Goal: Task Accomplishment & Management: Manage account settings

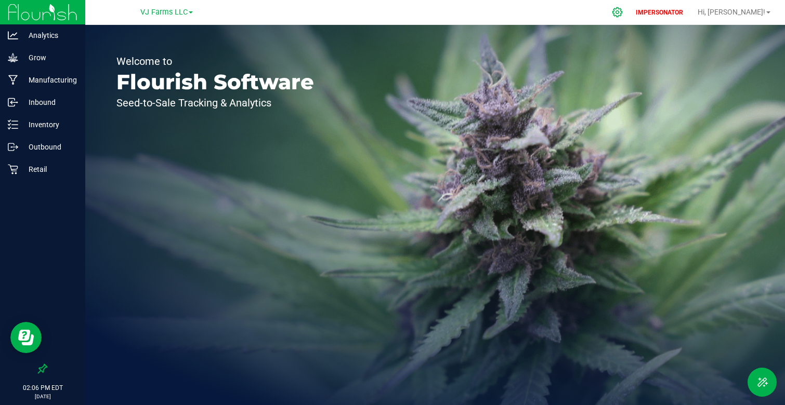
click at [631, 18] on div at bounding box center [618, 12] width 26 height 22
click at [660, 8] on div "IMPERSONATOR Hi, [PERSON_NAME]!" at bounding box center [704, 12] width 151 height 20
click at [631, 10] on div at bounding box center [618, 12] width 26 height 22
click at [152, 9] on span "VJ Farms LLC" at bounding box center [163, 12] width 47 height 9
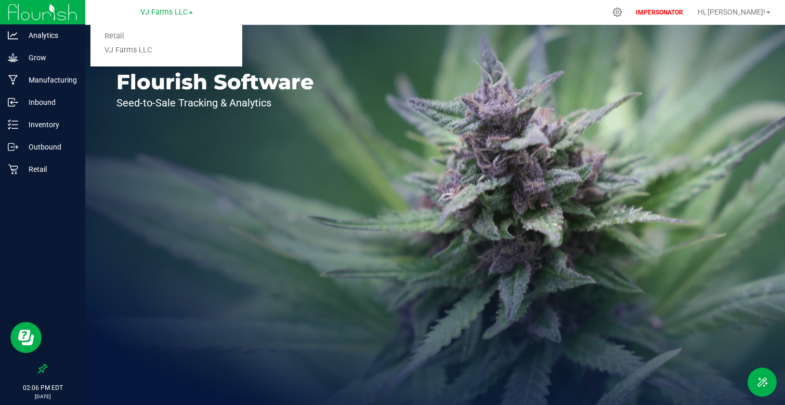
click at [158, 119] on div "Welcome to Flourish Software Seed-to-Sale Tracking & Analytics" at bounding box center [215, 215] width 260 height 381
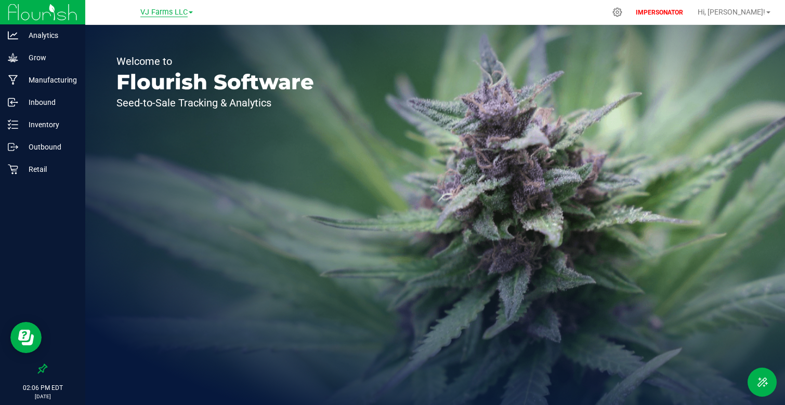
click at [148, 14] on span "VJ Farms LLC" at bounding box center [163, 12] width 47 height 9
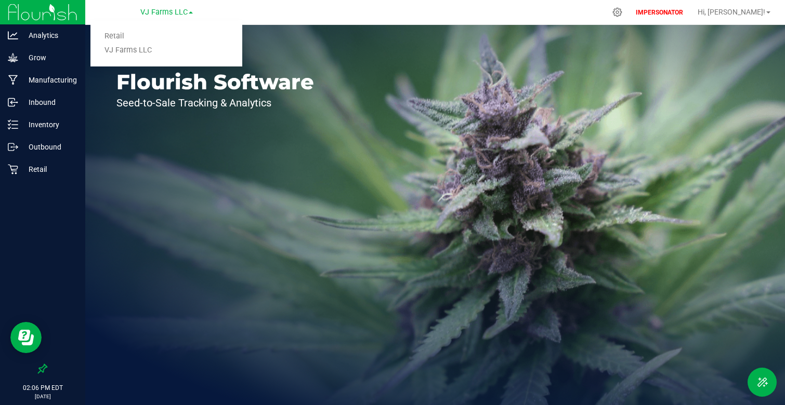
click at [109, 174] on div "Welcome to Flourish Software Seed-to-Sale Tracking & Analytics" at bounding box center [215, 215] width 260 height 381
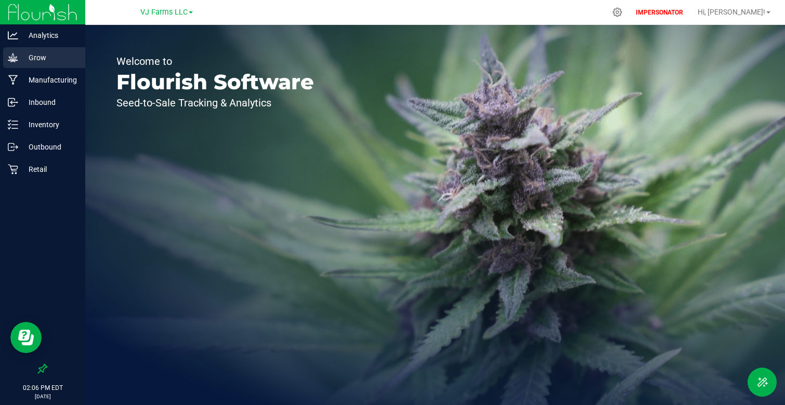
click at [51, 48] on div "Grow" at bounding box center [44, 57] width 82 height 21
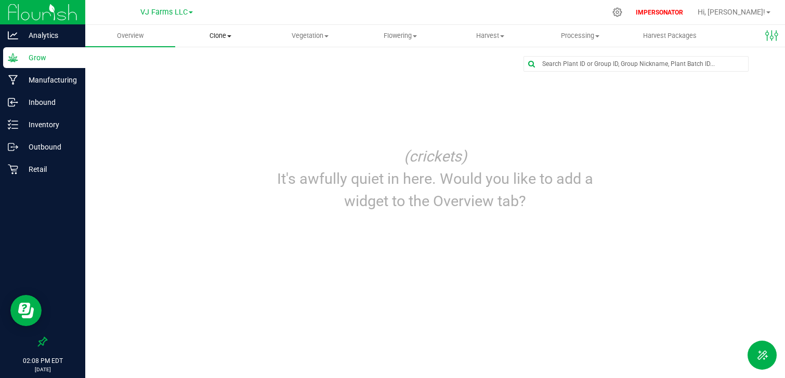
click at [219, 39] on span "Clone" at bounding box center [220, 35] width 89 height 9
click at [215, 77] on span "Cloning groups" at bounding box center [214, 75] width 78 height 9
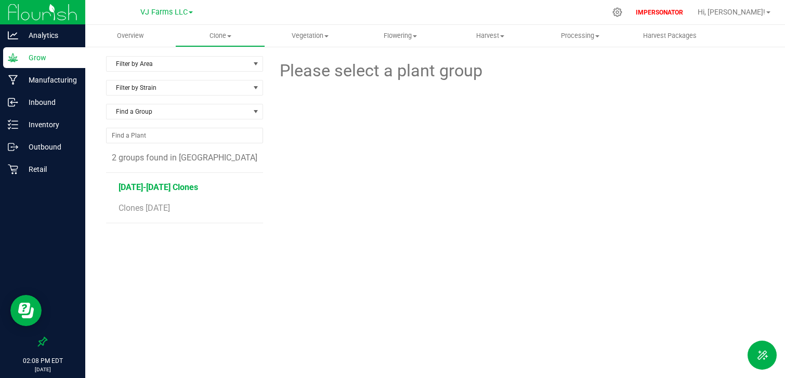
click at [168, 192] on span "[DATE]-[DATE] Clones" at bounding box center [159, 187] width 80 height 10
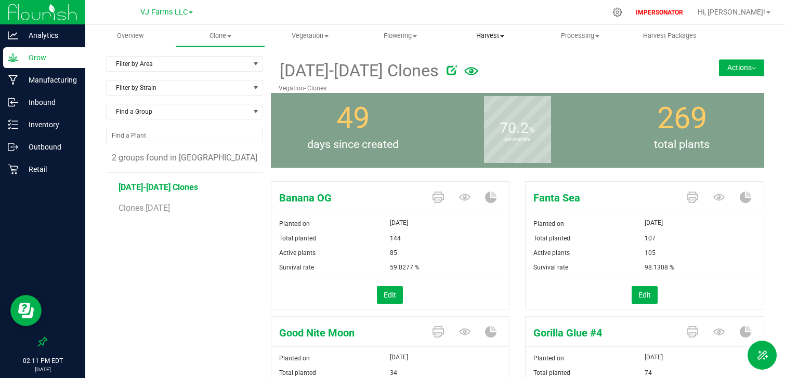
click at [498, 33] on span "Harvest" at bounding box center [489, 35] width 89 height 9
click at [417, 39] on span "Flowering" at bounding box center [400, 35] width 89 height 9
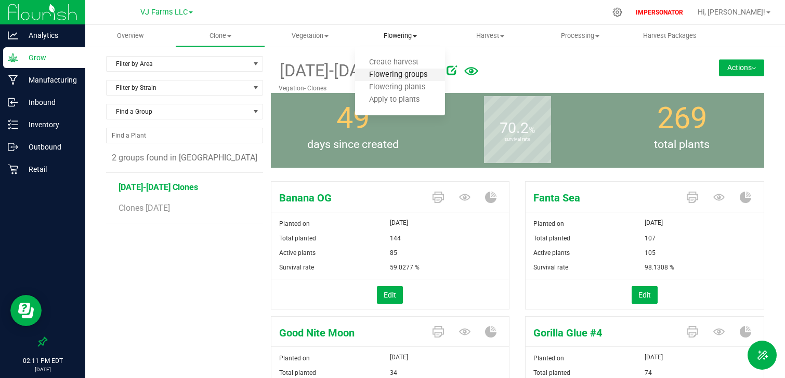
click at [407, 71] on span "Flowering groups" at bounding box center [398, 75] width 86 height 9
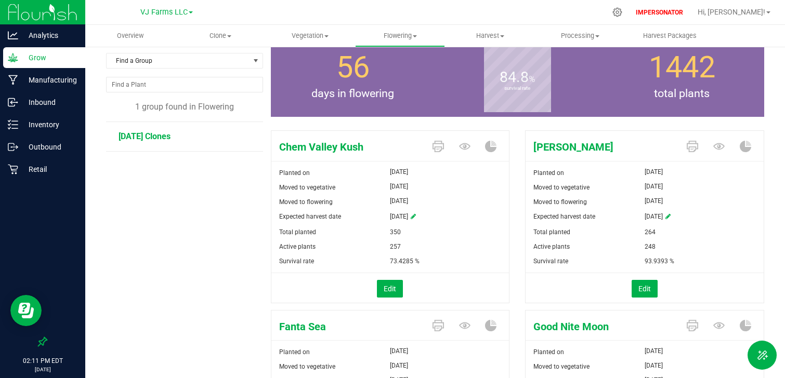
scroll to position [50, 0]
click at [484, 36] on span "Harvest" at bounding box center [489, 35] width 89 height 9
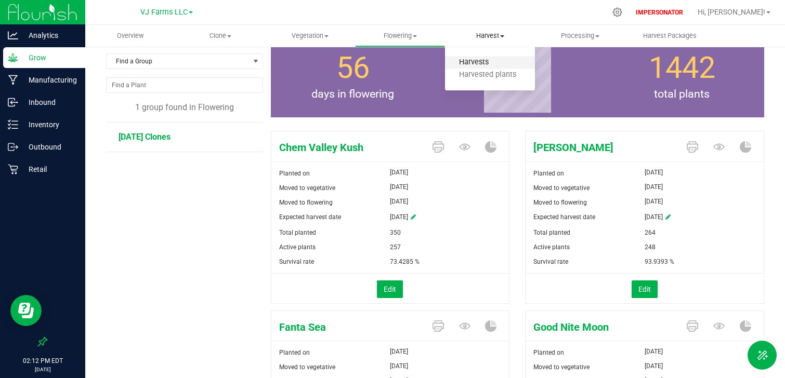
click at [484, 62] on span "Harvests" at bounding box center [474, 62] width 58 height 9
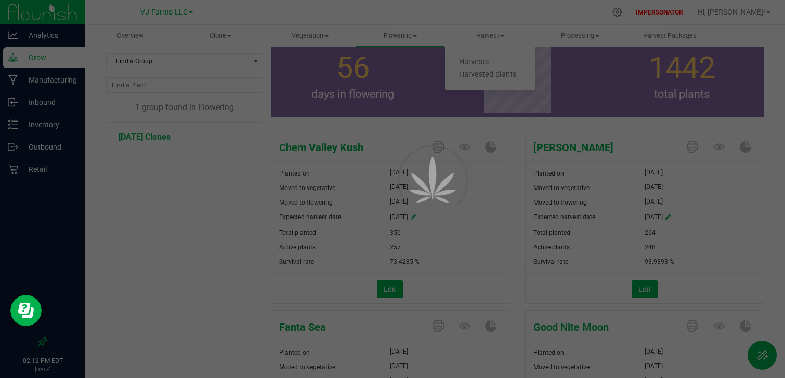
scroll to position [23, 0]
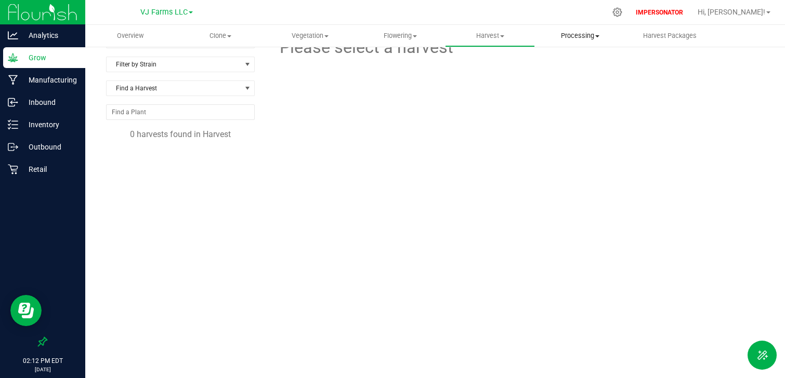
click at [585, 33] on span "Processing" at bounding box center [579, 35] width 89 height 9
click at [579, 73] on span "Processing harvests" at bounding box center [583, 75] width 96 height 9
click at [140, 164] on span "[DATE] Harvest" at bounding box center [146, 164] width 56 height 10
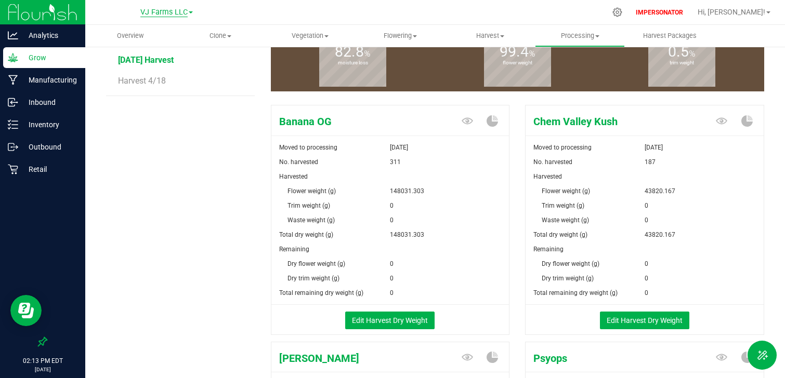
scroll to position [127, 0]
drag, startPoint x: 642, startPoint y: 191, endPoint x: 680, endPoint y: 188, distance: 38.1
click at [680, 189] on div "Flower weight (g) 43820.167" at bounding box center [645, 183] width 238 height 29
click at [680, 188] on div "43820.167" at bounding box center [704, 191] width 119 height 15
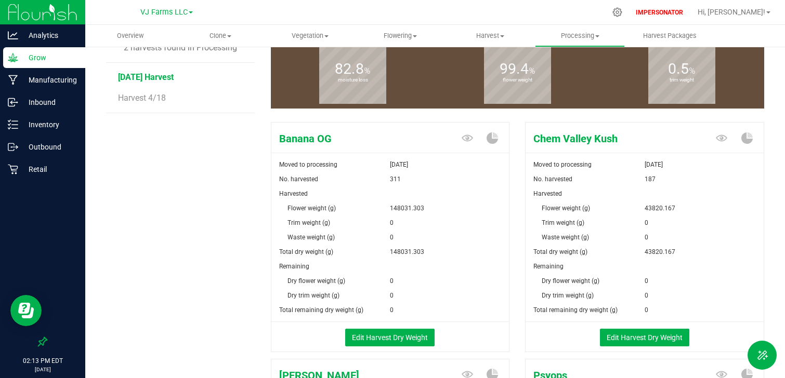
scroll to position [116, 0]
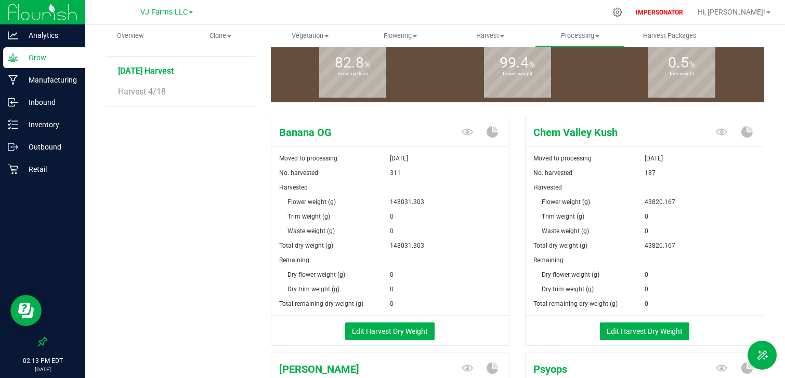
drag, startPoint x: 592, startPoint y: 206, endPoint x: 578, endPoint y: 205, distance: 14.1
click at [578, 205] on div "Flower weight (g)" at bounding box center [585, 202] width 119 height 15
click at [550, 205] on div "Flower weight (g)" at bounding box center [585, 202] width 119 height 15
drag, startPoint x: 558, startPoint y: 202, endPoint x: 674, endPoint y: 202, distance: 115.9
click at [674, 202] on div "Flower weight (g) 43820.167" at bounding box center [645, 194] width 238 height 29
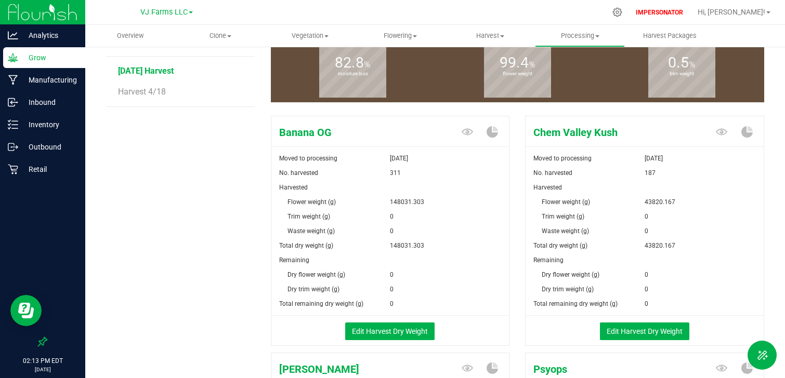
click at [674, 202] on div "43820.167" at bounding box center [704, 202] width 119 height 15
drag, startPoint x: 534, startPoint y: 247, endPoint x: 683, endPoint y: 192, distance: 158.7
click at [683, 192] on form "Moved to processing [DATE] No. harvested 187 Harvested Flower weight (g) 43820.…" at bounding box center [645, 248] width 238 height 194
click at [687, 205] on div "43820.167" at bounding box center [704, 202] width 119 height 15
drag, startPoint x: 533, startPoint y: 263, endPoint x: 668, endPoint y: 297, distance: 139.9
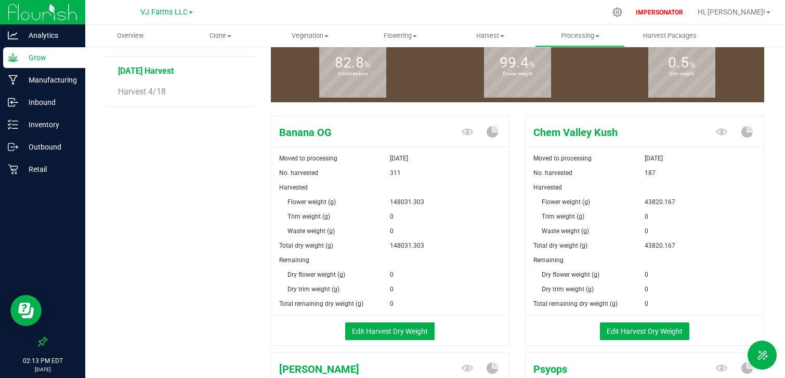
click at [668, 297] on form "Moved to processing [DATE] No. harvested 187 Harvested Flower weight (g) 43820.…" at bounding box center [645, 248] width 238 height 194
click at [668, 297] on div "0" at bounding box center [704, 304] width 119 height 15
drag, startPoint x: 641, startPoint y: 246, endPoint x: 666, endPoint y: 246, distance: 24.4
click at [666, 246] on div "Total dry weight (g) 43820.167" at bounding box center [645, 246] width 238 height 15
click at [657, 277] on div "0" at bounding box center [704, 275] width 119 height 15
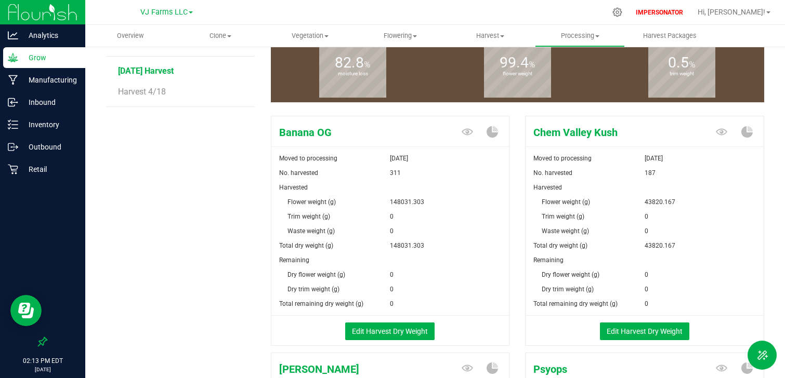
drag, startPoint x: 654, startPoint y: 306, endPoint x: 570, endPoint y: 268, distance: 92.8
click at [570, 268] on form "Moved to processing [DATE] No. harvested 187 Harvested Flower weight (g) 43820.…" at bounding box center [645, 248] width 238 height 194
click at [570, 268] on div "Dry flower weight (g)" at bounding box center [585, 275] width 119 height 15
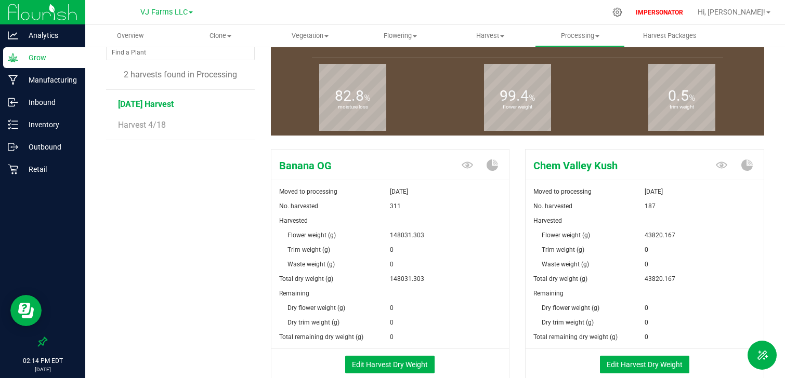
scroll to position [99, 0]
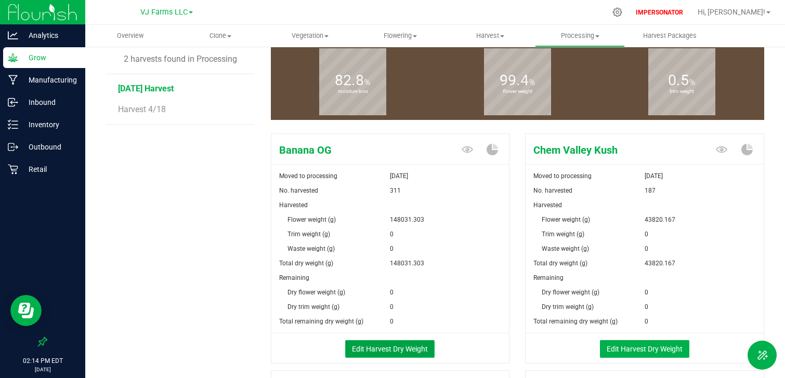
click at [372, 351] on button "Edit Harvest Dry Weight" at bounding box center [389, 349] width 89 height 18
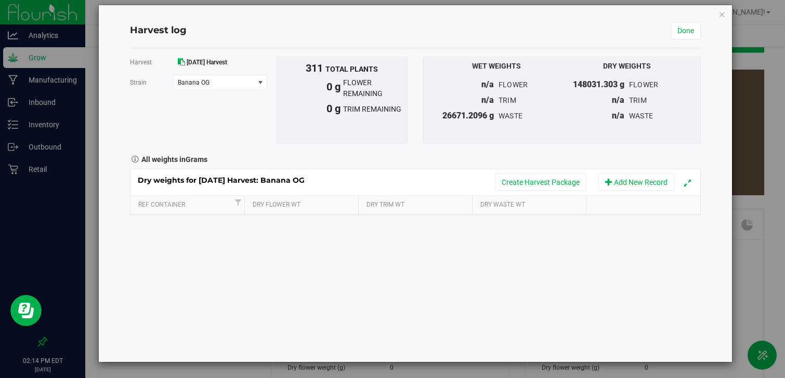
scroll to position [99, 0]
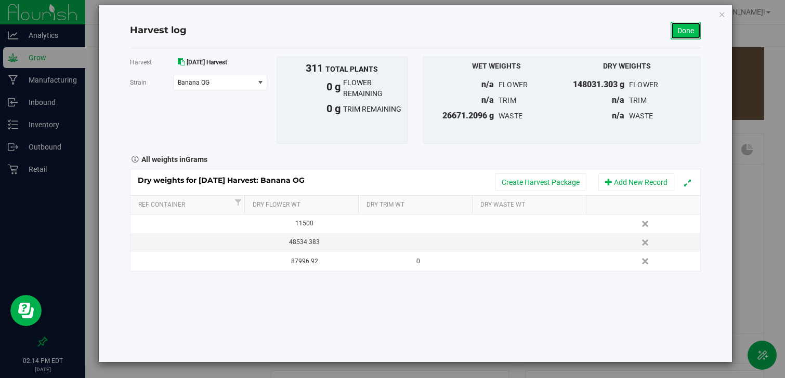
click at [681, 32] on link "Done" at bounding box center [686, 31] width 30 height 18
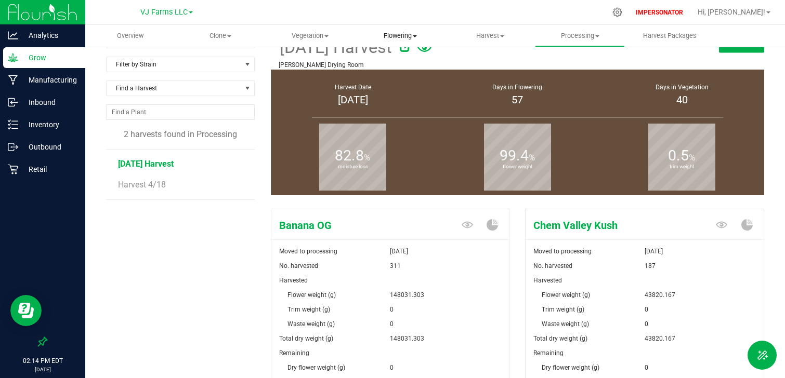
scroll to position [99, 0]
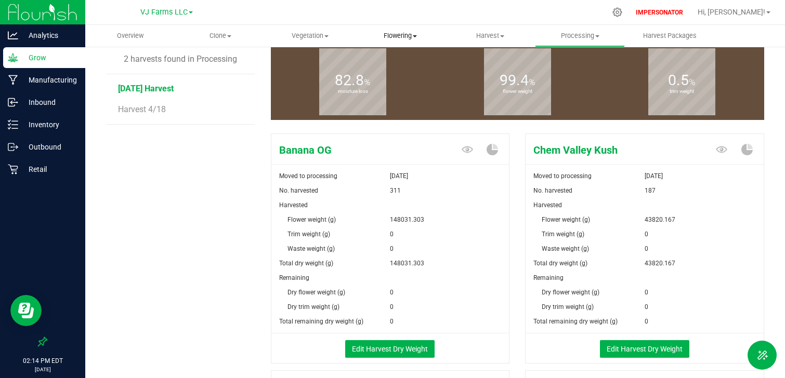
click at [394, 32] on span "Flowering" at bounding box center [400, 35] width 89 height 9
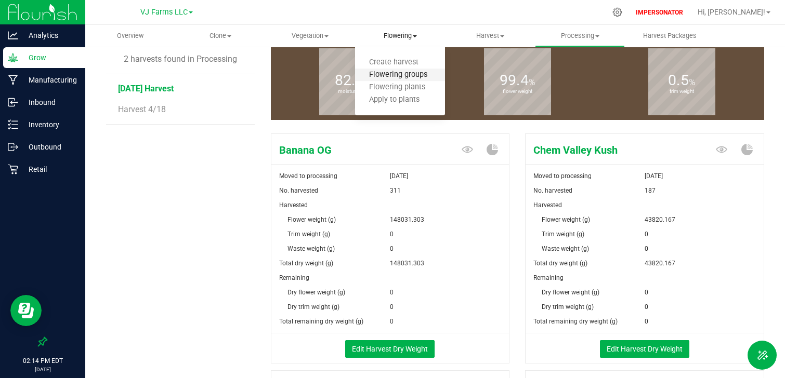
click at [395, 74] on span "Flowering groups" at bounding box center [398, 75] width 86 height 9
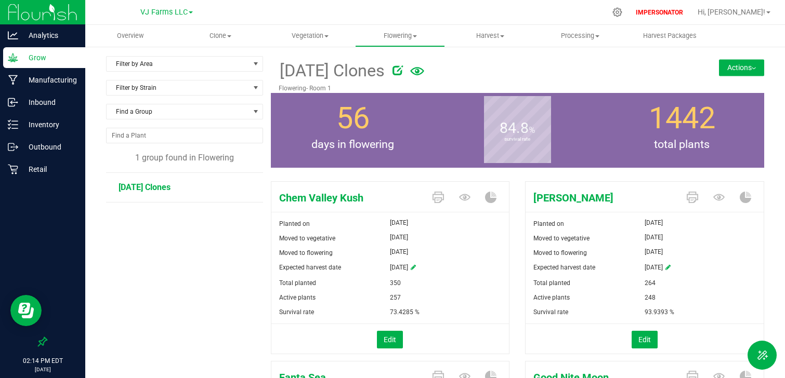
click at [752, 71] on button "Actions" at bounding box center [741, 67] width 45 height 17
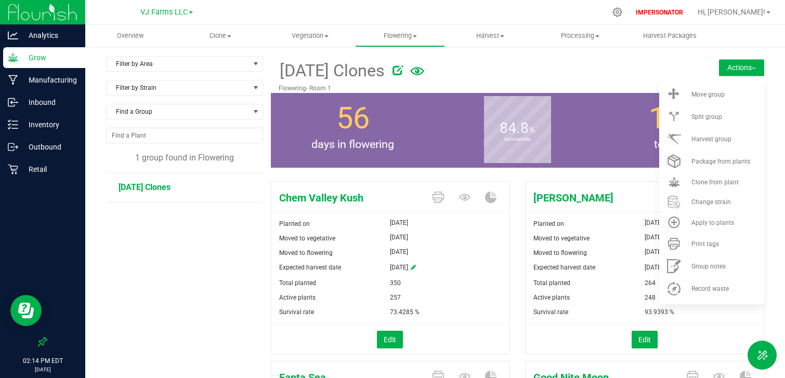
click at [752, 71] on button "Actions" at bounding box center [741, 67] width 45 height 17
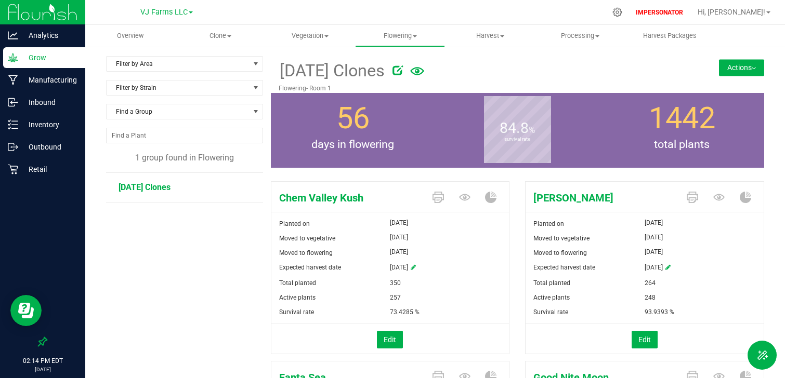
click at [744, 74] on button "Actions" at bounding box center [741, 67] width 45 height 17
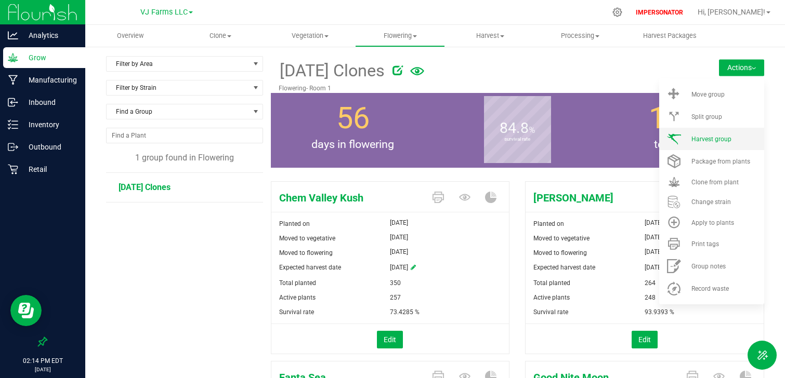
click at [719, 142] on span "Harvest group" at bounding box center [711, 139] width 40 height 7
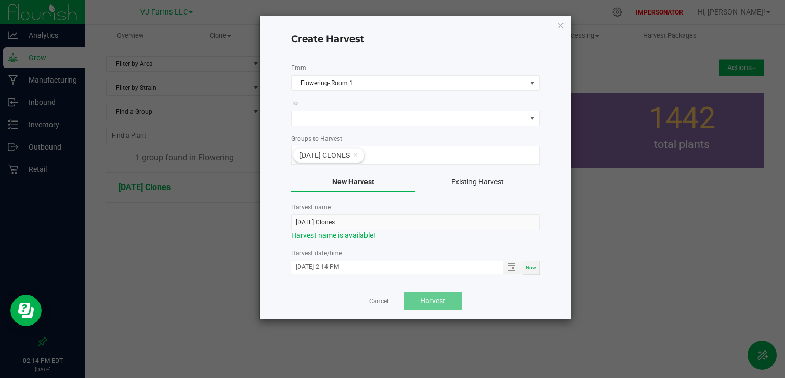
drag, startPoint x: 290, startPoint y: 207, endPoint x: 362, endPoint y: 206, distance: 72.8
click at [362, 206] on div "Create Harvest From Flowering- Room 1 To Groups to Harvest [DATE] Clones New Ha…" at bounding box center [415, 167] width 311 height 303
click at [336, 214] on div "Harvest name [DATE] Clones Harvest name is available!" at bounding box center [415, 222] width 248 height 38
click at [315, 304] on div "Cancel Harvest" at bounding box center [415, 301] width 248 height 36
click at [374, 305] on link "Cancel" at bounding box center [378, 301] width 19 height 9
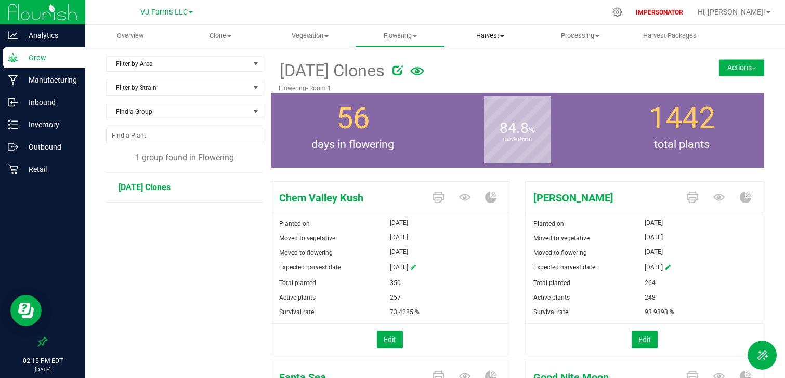
click at [494, 35] on span "Harvest" at bounding box center [489, 35] width 89 height 9
click at [483, 63] on span "Harvests" at bounding box center [474, 62] width 58 height 9
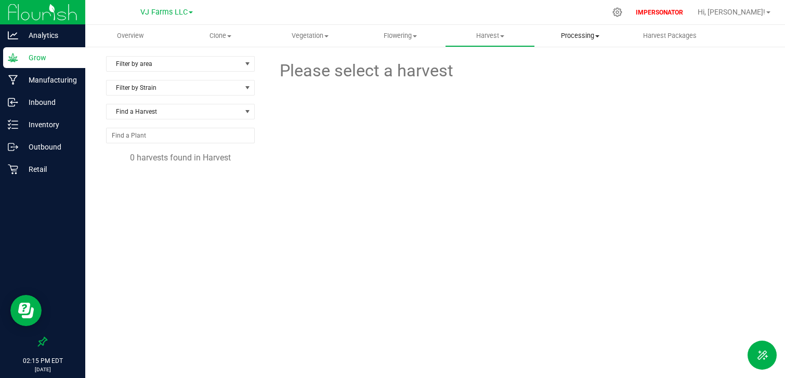
click at [571, 34] on span "Processing" at bounding box center [579, 35] width 89 height 9
click at [565, 76] on span "Processing harvests" at bounding box center [583, 75] width 96 height 9
click at [141, 183] on span "[DATE] Harvest" at bounding box center [146, 187] width 56 height 10
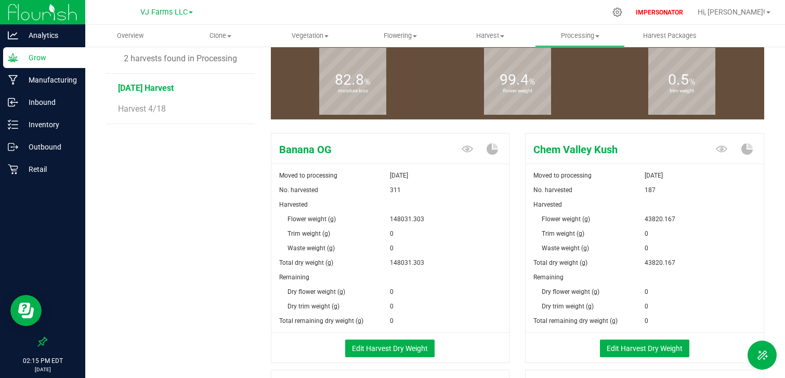
scroll to position [237, 0]
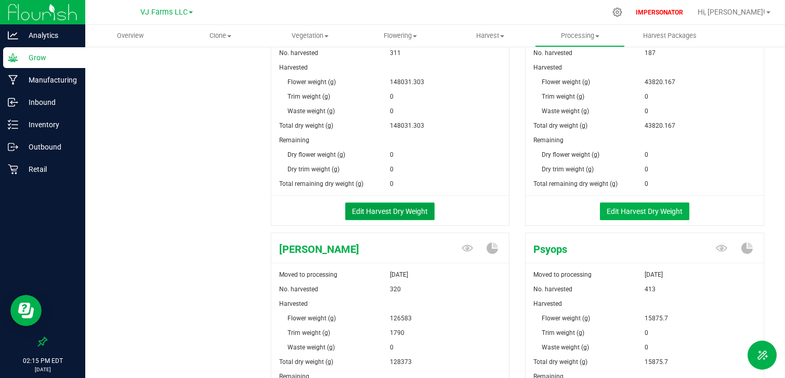
click at [394, 206] on button "Edit Harvest Dry Weight" at bounding box center [389, 212] width 89 height 18
click at [0, 0] on div at bounding box center [0, 0] width 0 height 0
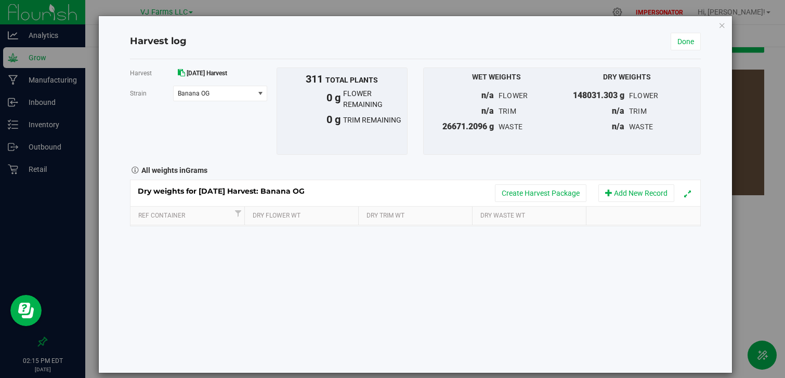
scroll to position [237, 0]
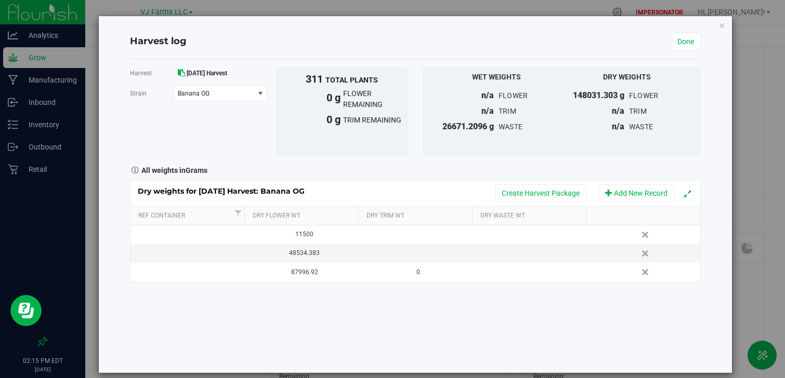
click at [310, 292] on div "Harvest [DATE] Harvest [GEOGRAPHIC_DATA] Banana OG Select strain Banana OG Chem…" at bounding box center [415, 216] width 571 height 314
click at [609, 190] on span "Add New Record" at bounding box center [608, 192] width 7 height 7
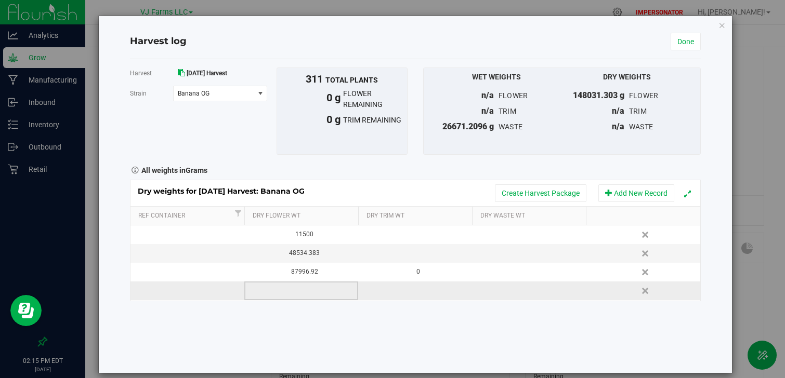
click at [307, 291] on td at bounding box center [301, 291] width 114 height 19
type input "10000"
click at [334, 310] on div "Harvest [DATE] Harvest [GEOGRAPHIC_DATA] Banana OG Select strain Banana OG Chem…" at bounding box center [415, 216] width 571 height 314
click at [675, 44] on link "Done" at bounding box center [686, 42] width 30 height 18
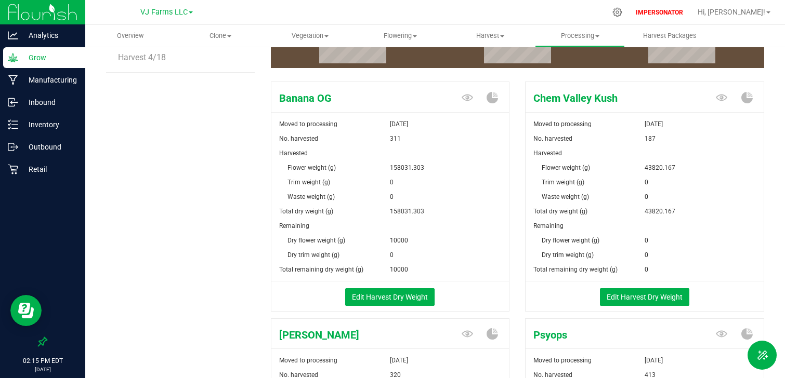
scroll to position [153, 0]
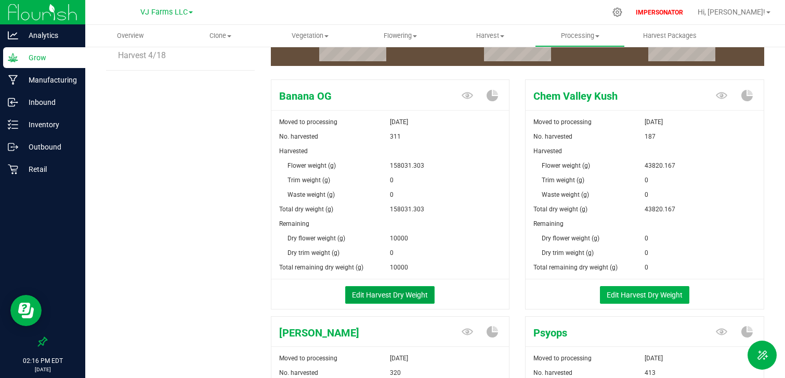
click at [388, 296] on button "Edit Harvest Dry Weight" at bounding box center [389, 295] width 89 height 18
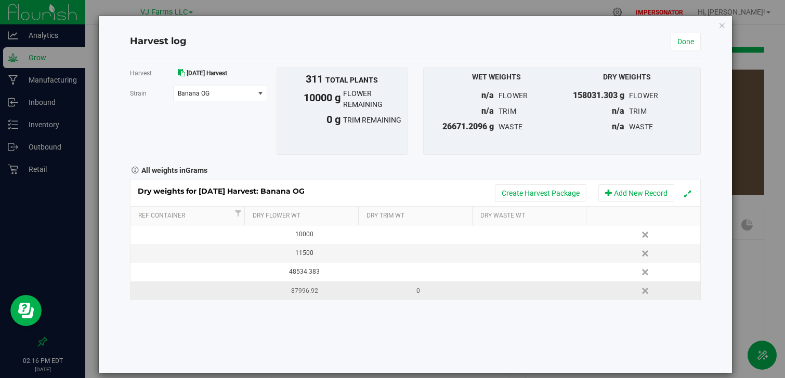
scroll to position [153, 0]
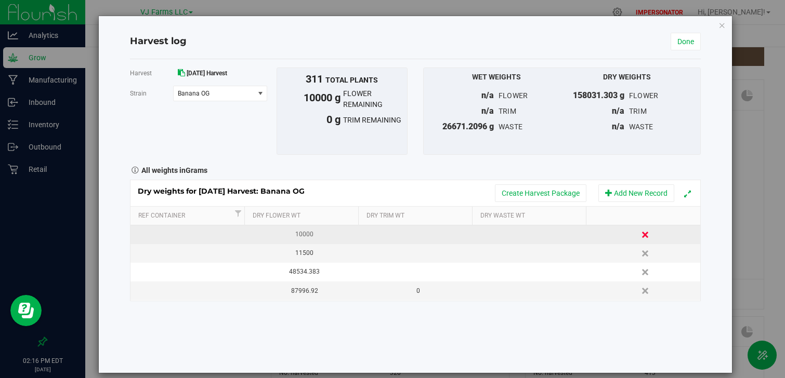
click at [643, 235] on link "Delete" at bounding box center [646, 235] width 16 height 14
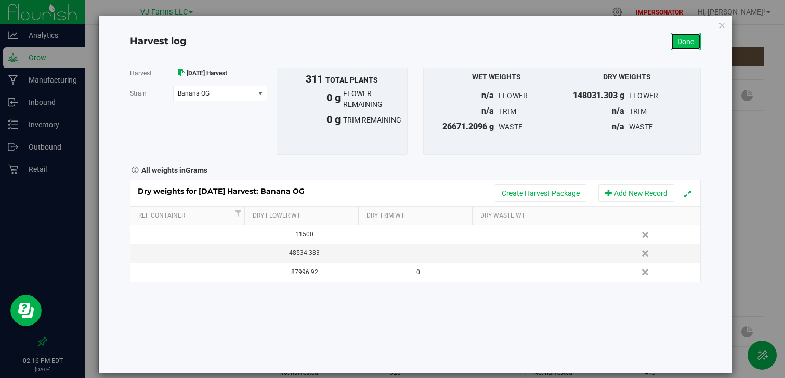
click at [688, 44] on link "Done" at bounding box center [686, 42] width 30 height 18
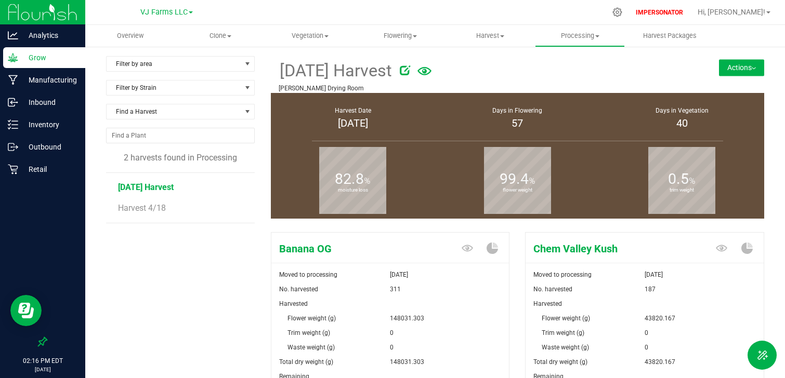
click at [752, 60] on button "Actions" at bounding box center [741, 67] width 45 height 17
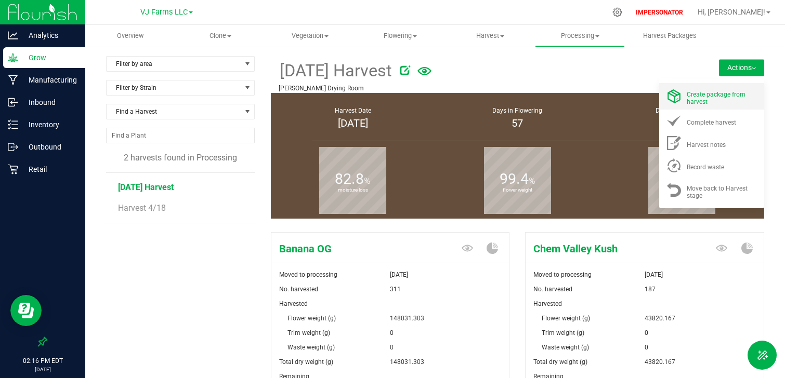
click at [730, 102] on div "Create package from harvest" at bounding box center [722, 96] width 71 height 18
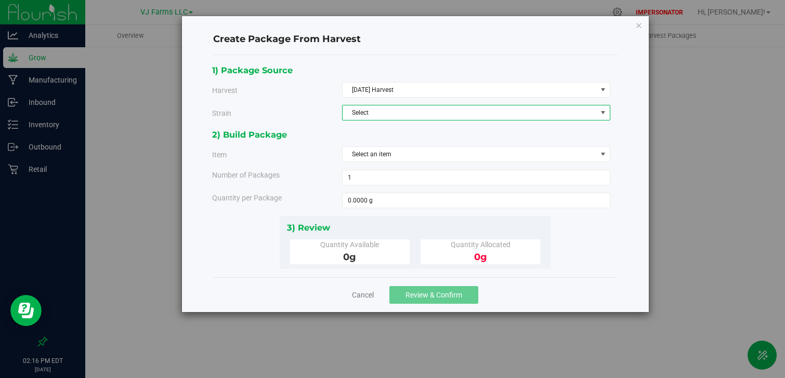
click at [370, 116] on span "Select" at bounding box center [470, 113] width 254 height 15
click at [378, 150] on span "Chem Valley Kush" at bounding box center [374, 146] width 51 height 14
click at [377, 156] on span "Select an item" at bounding box center [470, 154] width 254 height 15
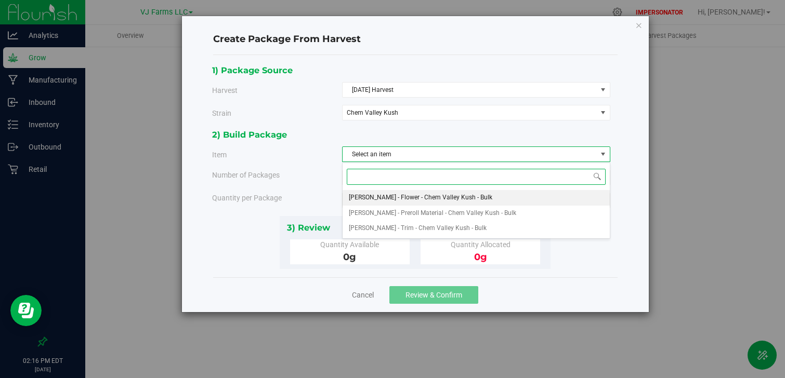
click at [379, 201] on span "[PERSON_NAME] - Flower - Chem Valley Kush - Bulk" at bounding box center [420, 198] width 143 height 14
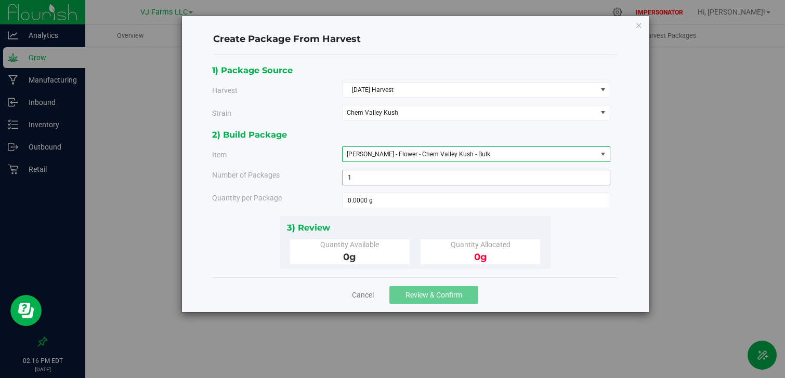
click at [361, 177] on span "1 1" at bounding box center [476, 178] width 268 height 16
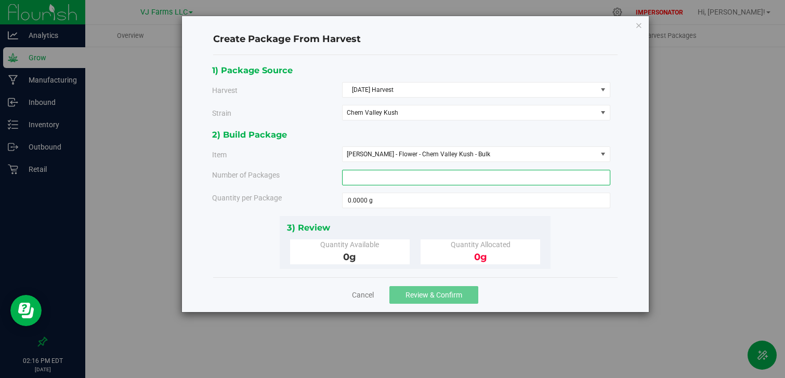
type input "2"
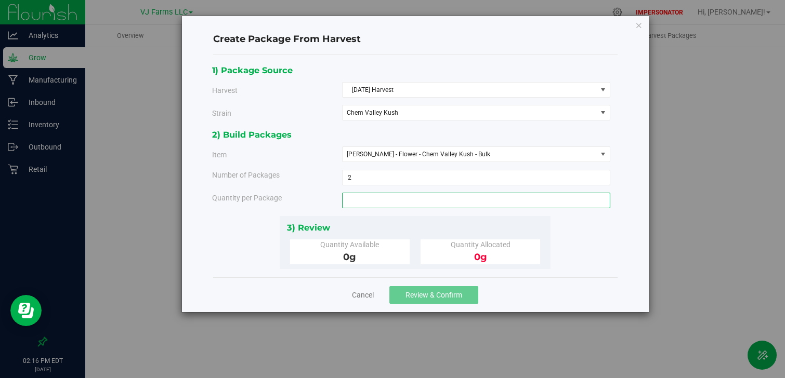
click at [384, 204] on span at bounding box center [476, 201] width 268 height 16
type input "1000"
type input "1000.0000 g"
click at [269, 279] on div "Cancel Review & Confirm" at bounding box center [415, 295] width 404 height 35
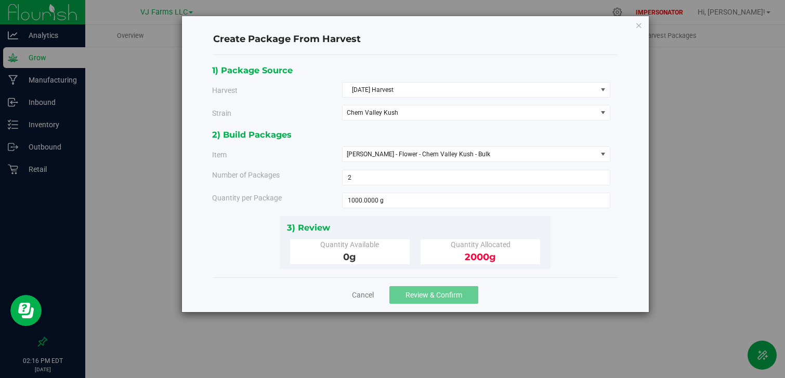
drag, startPoint x: 517, startPoint y: 258, endPoint x: 451, endPoint y: 257, distance: 66.5
click at [449, 257] on div "2000 g" at bounding box center [480, 258] width 104 height 14
drag, startPoint x: 321, startPoint y: 247, endPoint x: 399, endPoint y: 258, distance: 78.3
click at [399, 258] on div "Quantity Available 0 g" at bounding box center [350, 252] width 120 height 25
click at [399, 258] on div "0 g" at bounding box center [350, 258] width 104 height 14
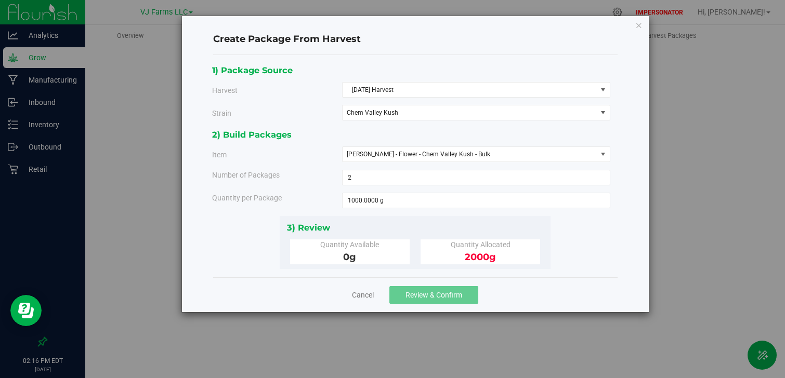
click at [369, 290] on cancel-button "Cancel" at bounding box center [363, 295] width 22 height 11
click at [368, 295] on link "Cancel" at bounding box center [363, 295] width 22 height 10
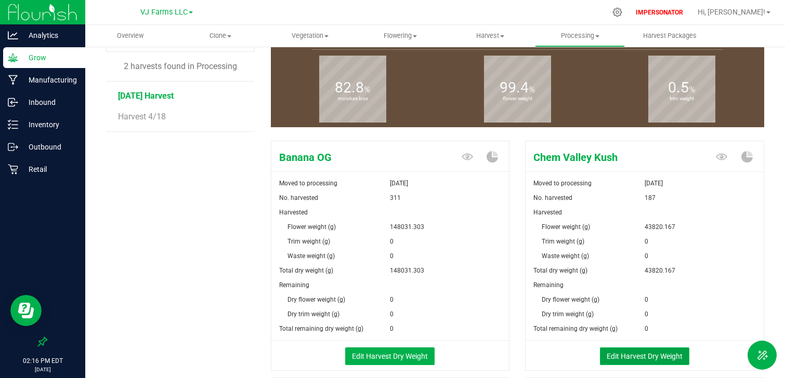
click at [642, 351] on button "Edit Harvest Dry Weight" at bounding box center [644, 357] width 89 height 18
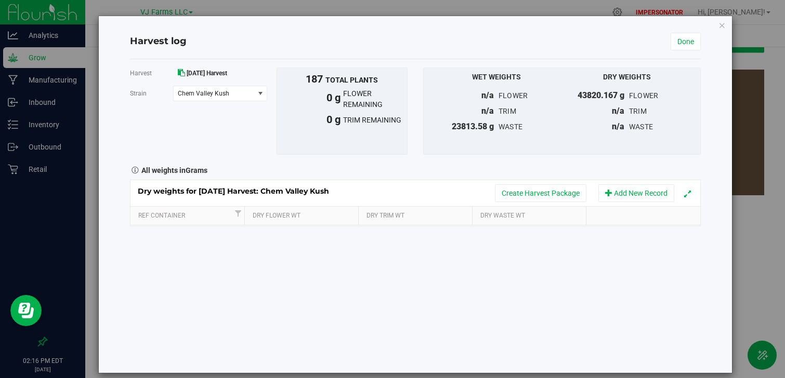
scroll to position [91, 0]
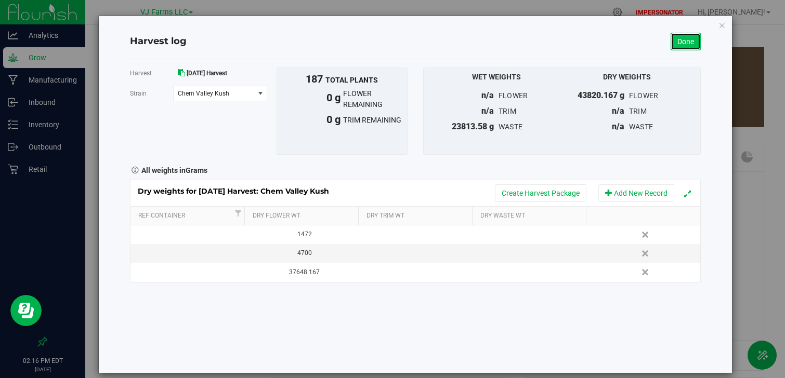
click at [692, 41] on link "Done" at bounding box center [686, 42] width 30 height 18
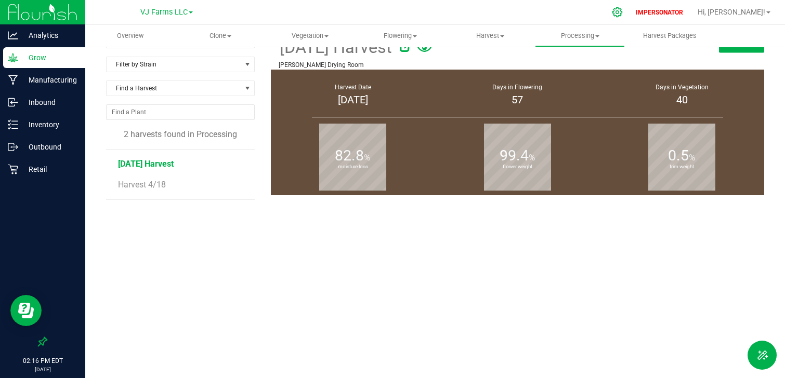
scroll to position [91, 0]
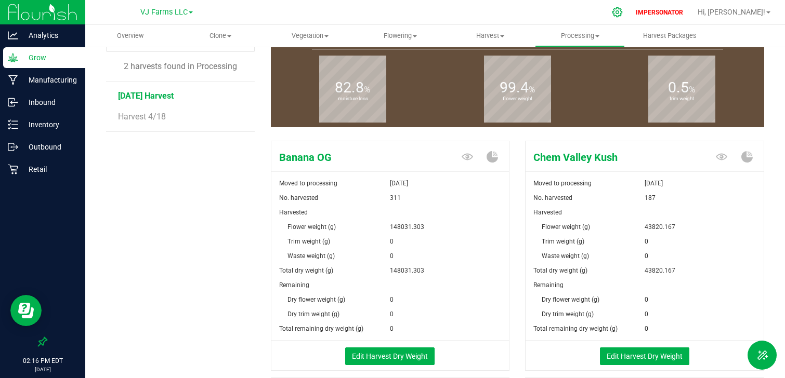
click at [623, 15] on icon at bounding box center [617, 12] width 11 height 11
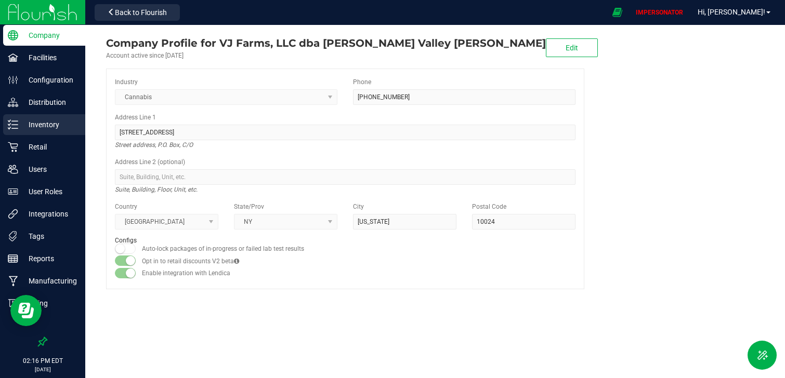
click at [58, 124] on p "Inventory" at bounding box center [49, 125] width 62 height 12
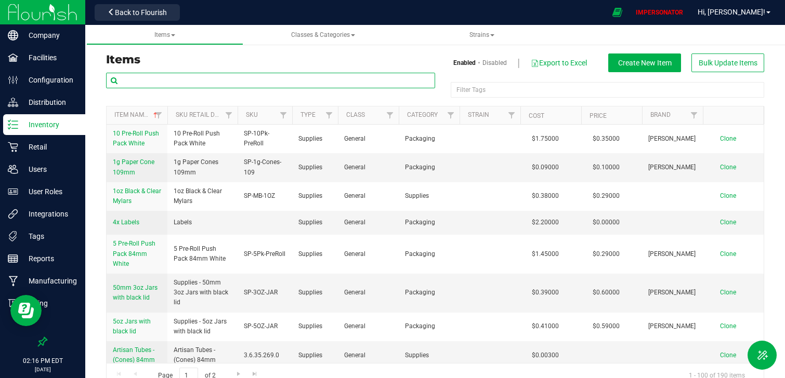
click at [174, 85] on input "text" at bounding box center [270, 81] width 329 height 16
type input "flower"
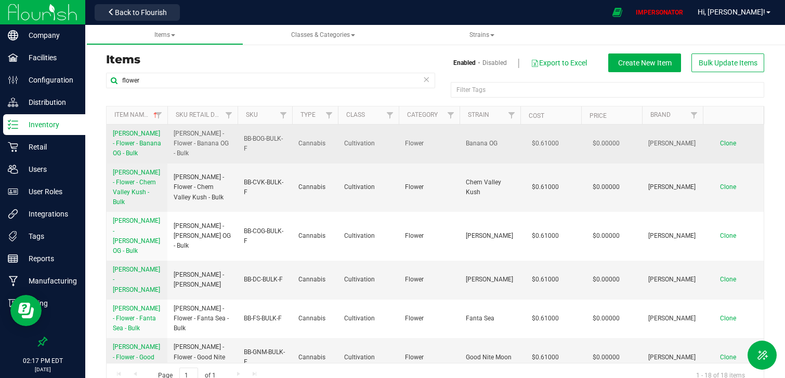
click at [138, 146] on span "[PERSON_NAME] - Flower - Banana OG - Bulk" at bounding box center [137, 143] width 48 height 27
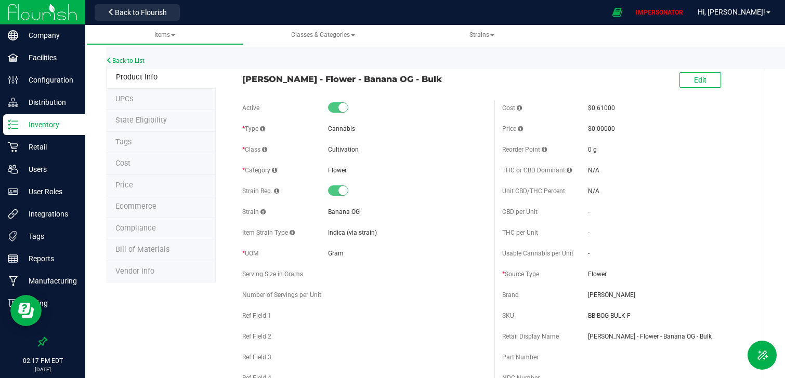
drag, startPoint x: 505, startPoint y: 272, endPoint x: 608, endPoint y: 263, distance: 103.3
click at [608, 263] on div "Cost $0.61000 Price $0.00000 Reorder Point 0 g THC or CBD Dominant" at bounding box center [624, 287] width 260 height 374
click at [611, 274] on span "Flower" at bounding box center [667, 274] width 159 height 9
drag, startPoint x: 611, startPoint y: 274, endPoint x: 509, endPoint y: 271, distance: 102.5
click at [509, 273] on div "* Source Type Flower" at bounding box center [624, 275] width 244 height 16
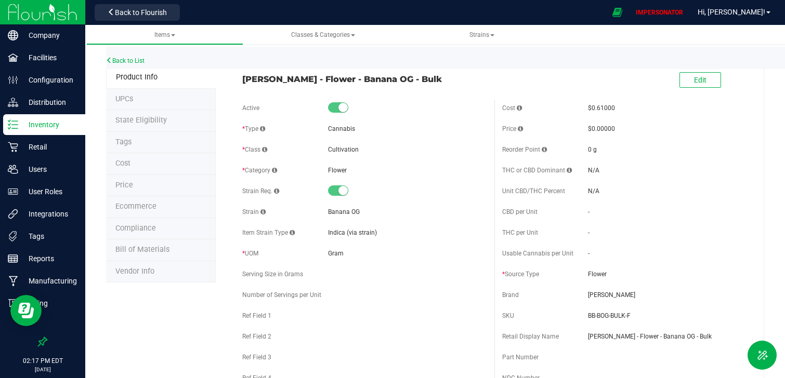
click at [611, 277] on span "Flower" at bounding box center [667, 274] width 159 height 9
drag, startPoint x: 616, startPoint y: 276, endPoint x: 499, endPoint y: 276, distance: 117.5
click at [499, 276] on div "Cost $0.61000 Price $0.00000 Reorder Point 0 g THC or CBD Dominant" at bounding box center [624, 287] width 260 height 374
click at [486, 263] on div "Active * Type Cannabis * Class Cultivation * Category" at bounding box center [364, 256] width 260 height 312
click at [46, 18] on img at bounding box center [43, 12] width 70 height 24
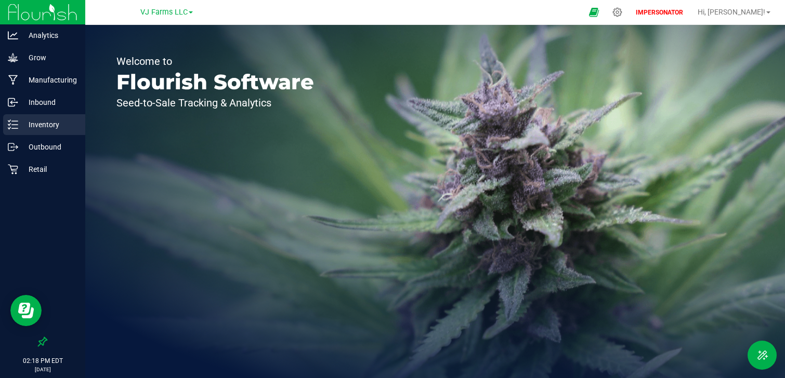
click at [50, 130] on p "Inventory" at bounding box center [49, 125] width 62 height 12
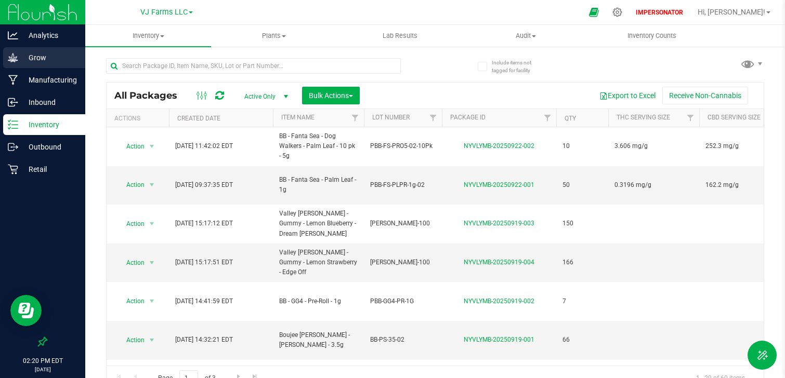
click at [47, 62] on p "Grow" at bounding box center [49, 57] width 62 height 12
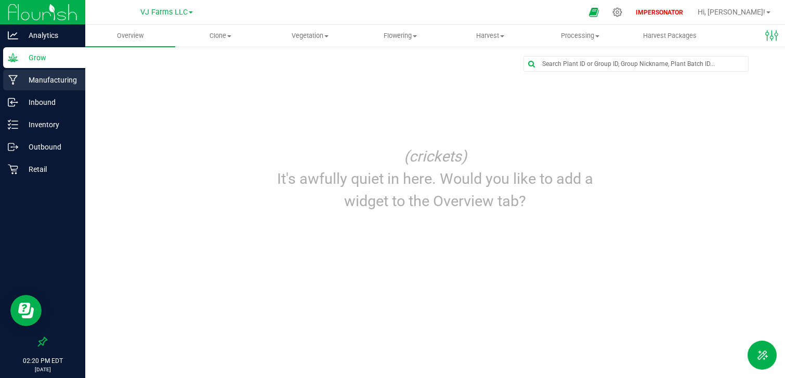
click at [59, 81] on p "Manufacturing" at bounding box center [49, 80] width 62 height 12
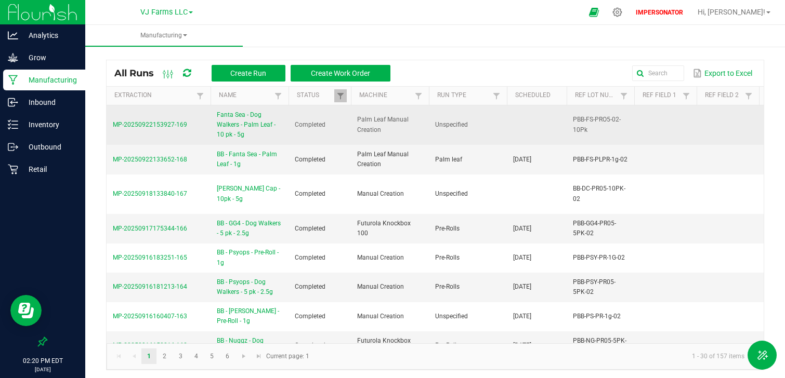
click at [241, 129] on span "Fanta Sea - Dog Walkers - Palm Leaf - 10 pk - 5g" at bounding box center [249, 125] width 65 height 30
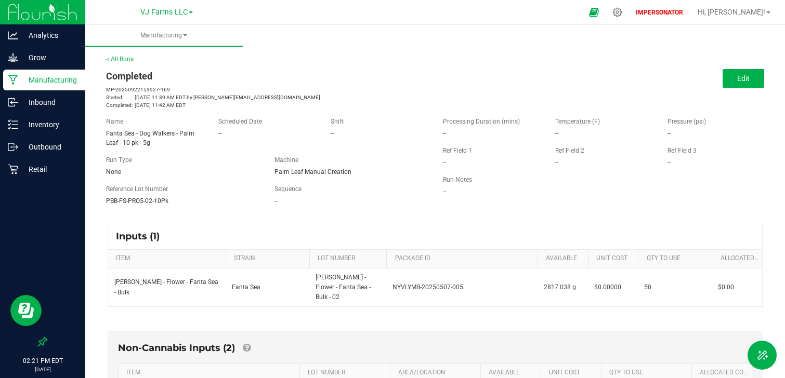
click at [116, 55] on div "< All Runs Completed MP-20250922153927-169 Started: [DATE] 11:39 AM EDT by [PER…" at bounding box center [435, 82] width 658 height 55
click at [116, 58] on link "< All Runs" at bounding box center [120, 59] width 28 height 7
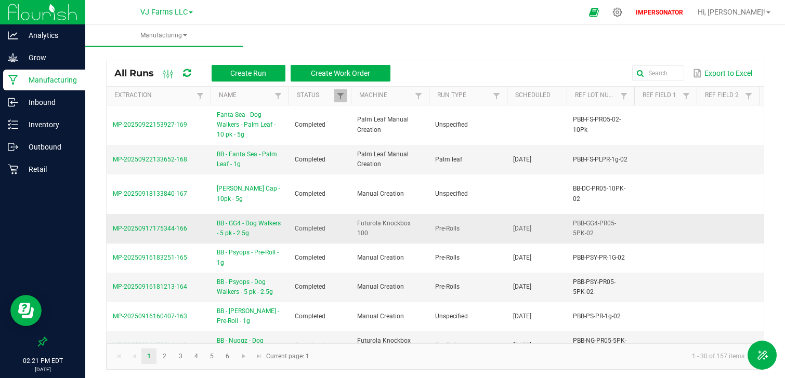
click at [153, 226] on span "MP-20250917175344-166" at bounding box center [150, 228] width 74 height 7
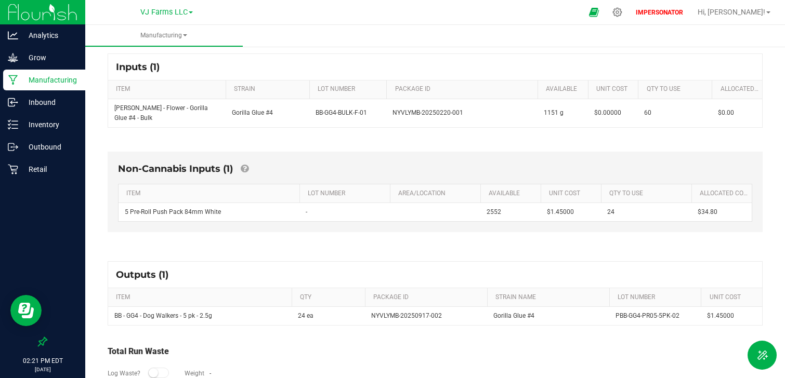
scroll to position [171, 0]
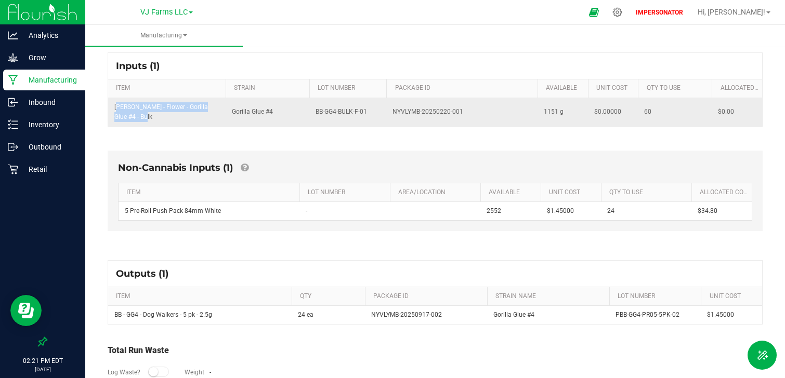
drag, startPoint x: 129, startPoint y: 117, endPoint x: 111, endPoint y: 102, distance: 24.0
click at [111, 102] on td "[PERSON_NAME] - Flower - Gorilla Glue #4 - Bulk" at bounding box center [166, 112] width 117 height 28
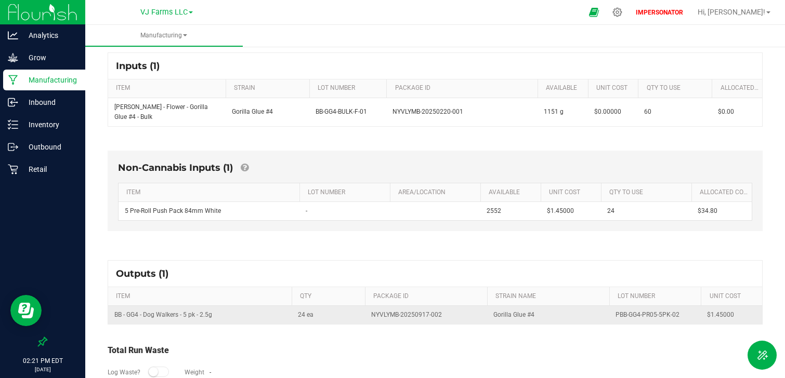
click at [180, 318] on td "BB - GG4 - Dog Walkers - 5 pk - 2.5g" at bounding box center [199, 315] width 183 height 18
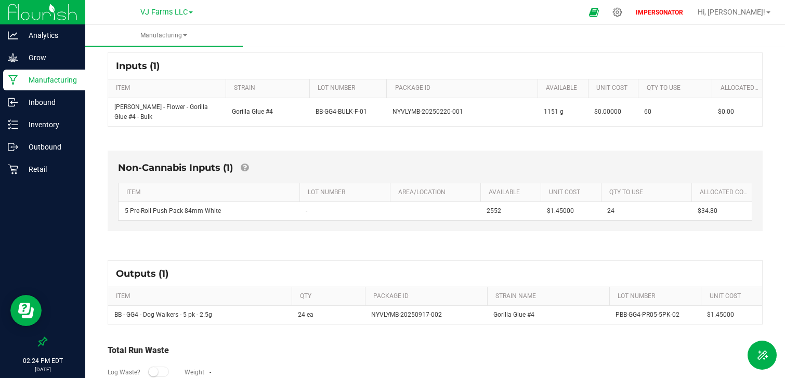
click at [300, 153] on div "Non-Cannabis Inputs (1) ITEM LOT NUMBER AREA/LOCATION AVAILABLE Unit Cost QTY T…" at bounding box center [435, 191] width 655 height 81
click at [47, 56] on p "Grow" at bounding box center [49, 57] width 62 height 12
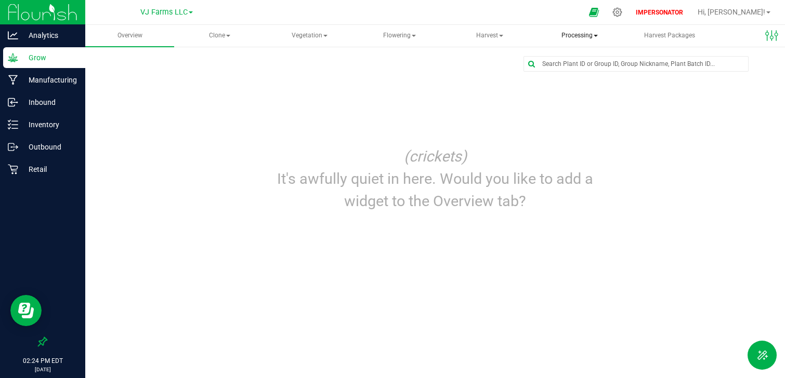
click at [568, 36] on span "Processing" at bounding box center [579, 35] width 88 height 21
click at [589, 80] on li "Processing harvests" at bounding box center [597, 75] width 124 height 12
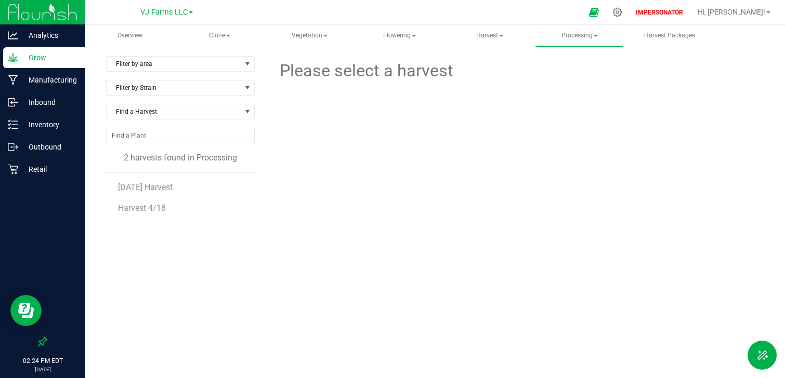
click at [145, 193] on li "[DATE] Harvest" at bounding box center [182, 183] width 129 height 21
click at [145, 192] on span "[DATE] Harvest" at bounding box center [146, 187] width 56 height 10
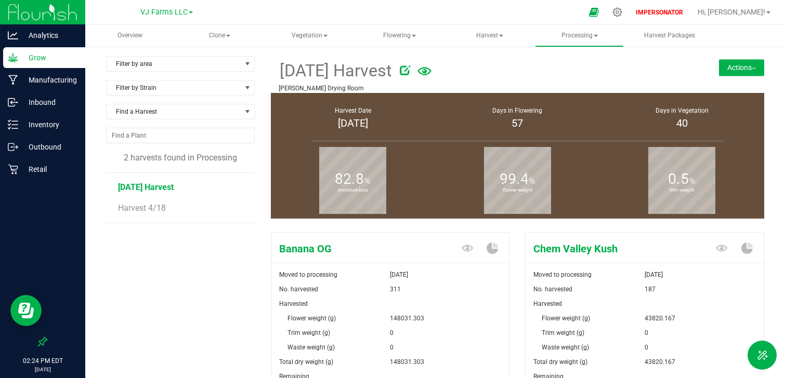
click at [735, 70] on button "Actions" at bounding box center [741, 67] width 45 height 17
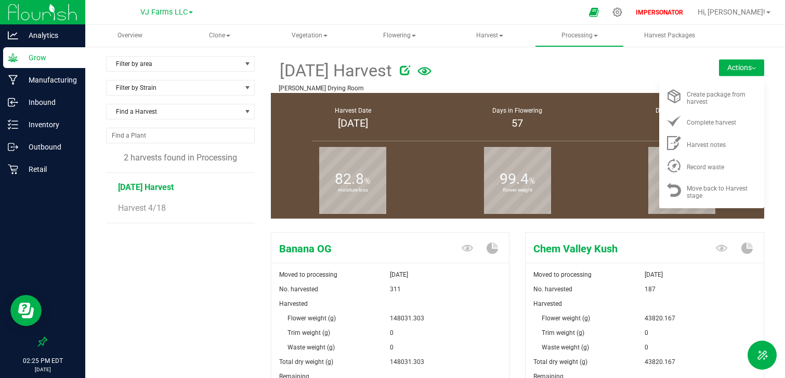
click at [600, 80] on form at bounding box center [533, 70] width 282 height 25
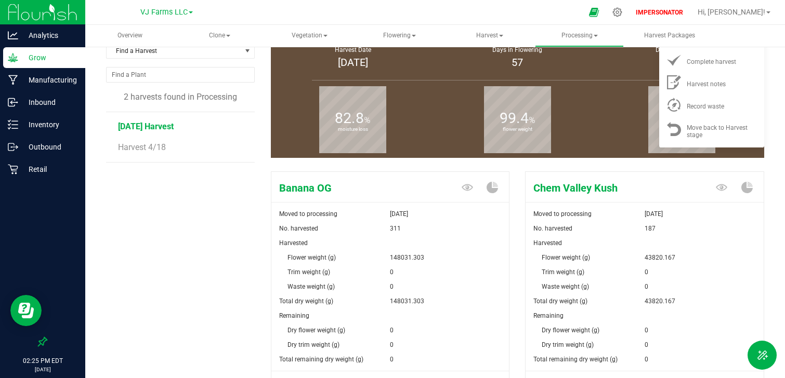
scroll to position [103, 0]
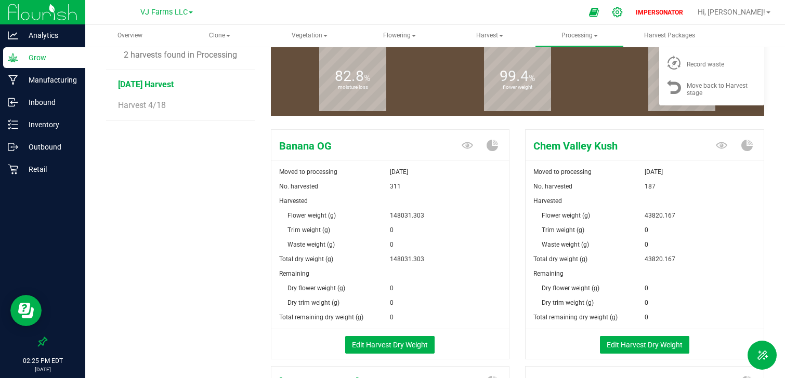
click at [623, 14] on icon at bounding box center [617, 12] width 11 height 11
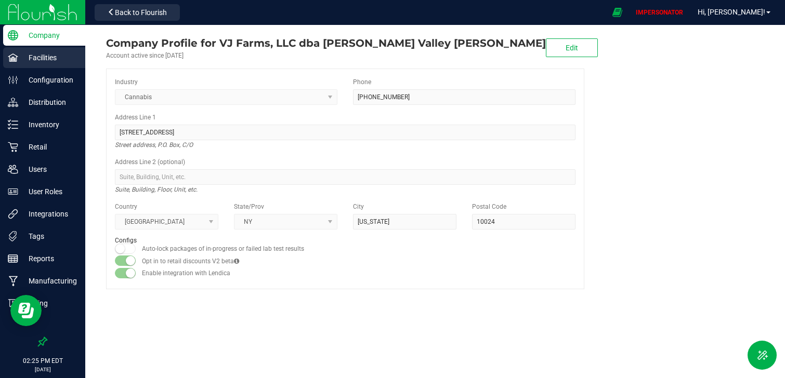
click at [32, 65] on div "Facilities" at bounding box center [44, 57] width 82 height 21
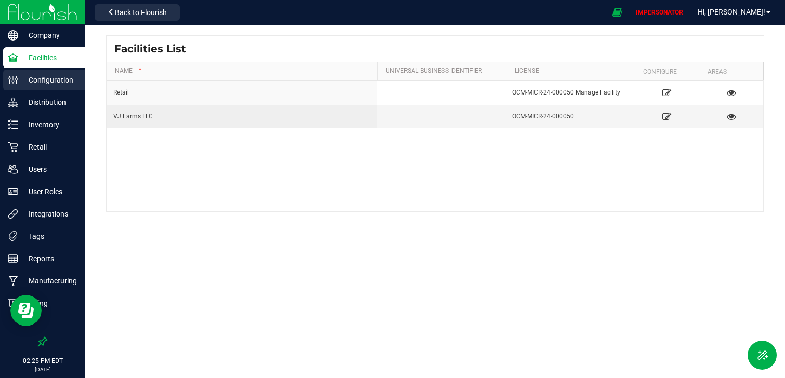
click at [53, 82] on p "Configuration" at bounding box center [49, 80] width 62 height 12
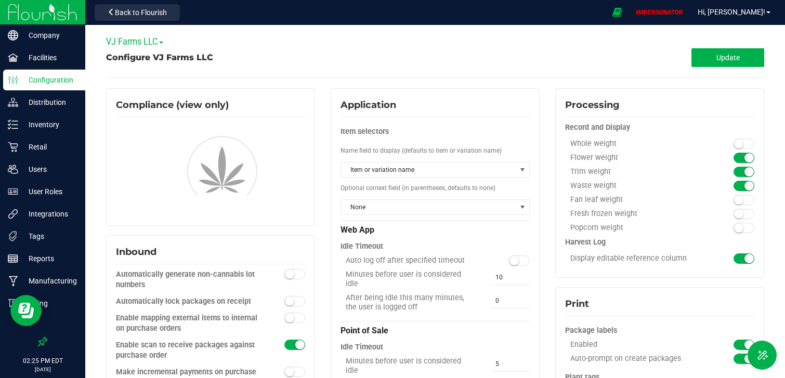
type input "Cannabis Vault"
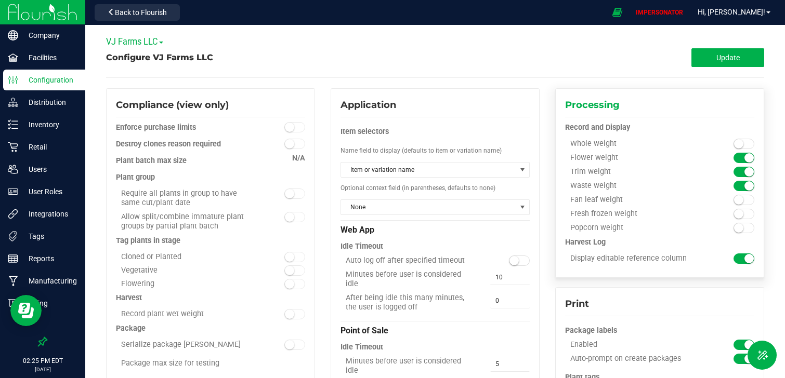
click at [747, 175] on small at bounding box center [748, 171] width 9 height 9
click at [747, 183] on small at bounding box center [748, 185] width 9 height 9
click at [737, 58] on span "Update" at bounding box center [727, 58] width 23 height 8
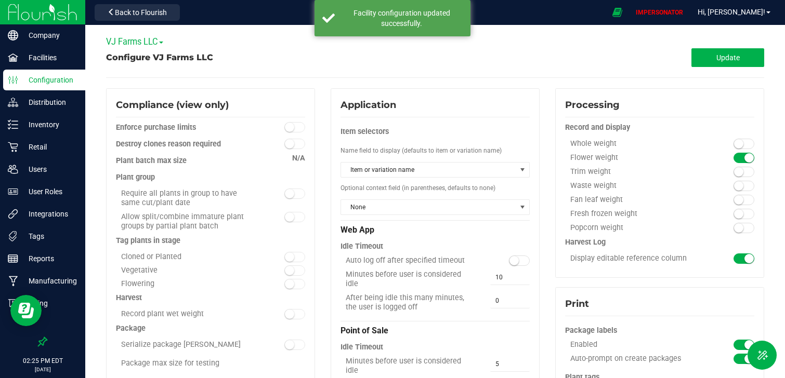
click at [70, 15] on img at bounding box center [43, 12] width 70 height 24
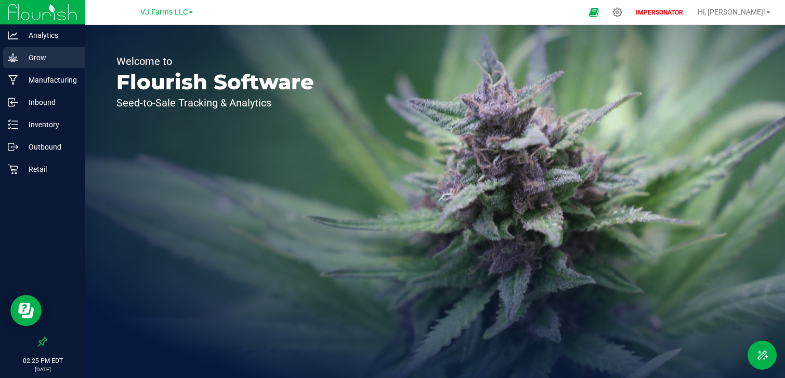
click at [37, 51] on p "Grow" at bounding box center [49, 57] width 62 height 12
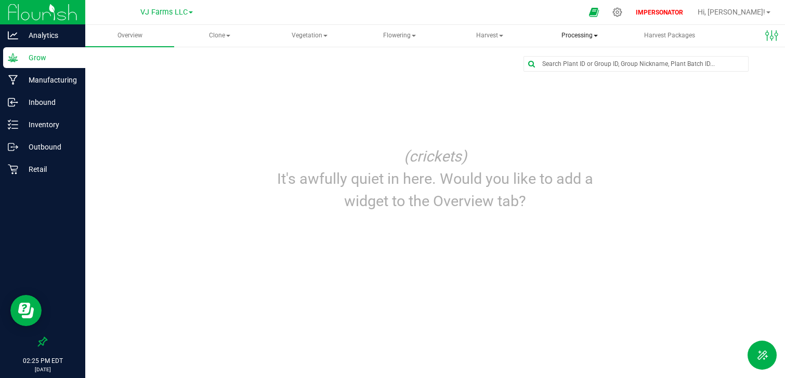
click at [570, 39] on span "Processing" at bounding box center [579, 35] width 88 height 21
click at [581, 73] on span "Processing harvests" at bounding box center [597, 74] width 96 height 9
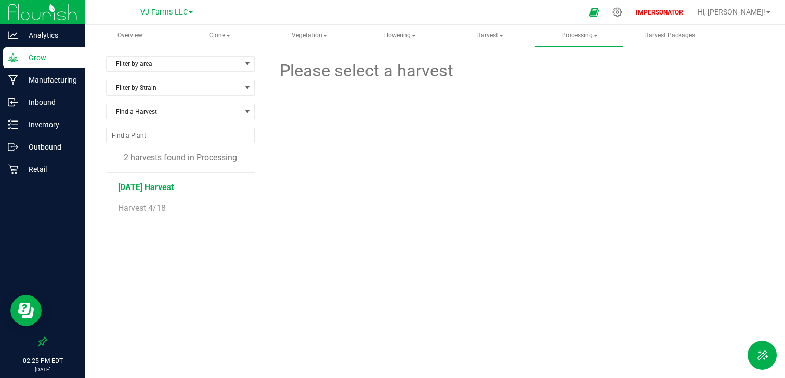
click at [148, 186] on span "[DATE] Harvest" at bounding box center [146, 187] width 56 height 10
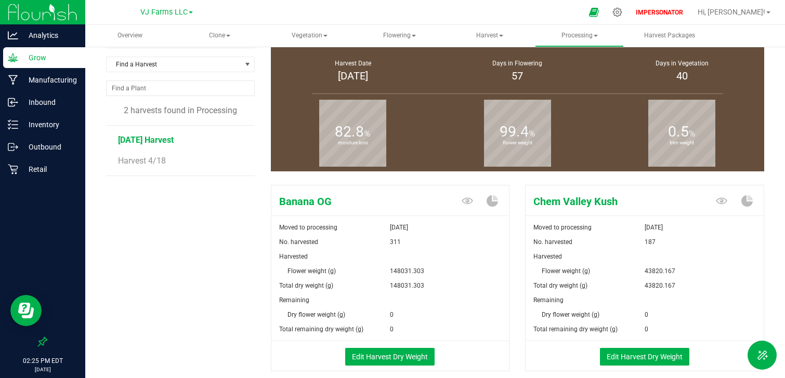
scroll to position [48, 0]
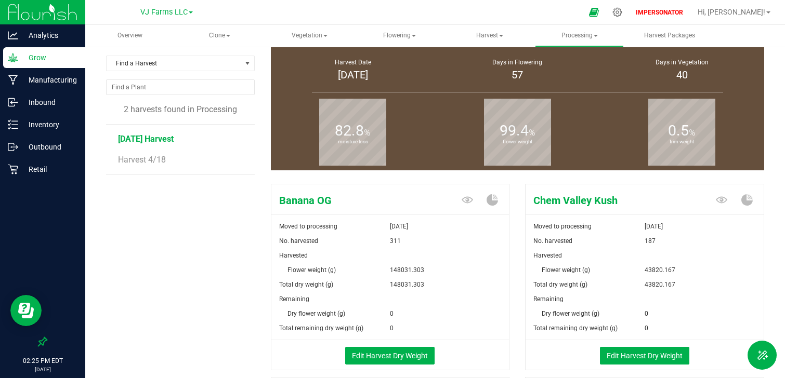
drag, startPoint x: 297, startPoint y: 267, endPoint x: 423, endPoint y: 267, distance: 125.3
click at [423, 267] on div "Flower weight (g) 148031.303" at bounding box center [390, 262] width 238 height 29
click at [424, 267] on div "148031.303" at bounding box center [449, 270] width 119 height 15
click at [389, 344] on div "Edit Harvest Dry Weight" at bounding box center [391, 355] width 254 height 30
click at [389, 353] on button "Edit Harvest Dry Weight" at bounding box center [389, 356] width 89 height 18
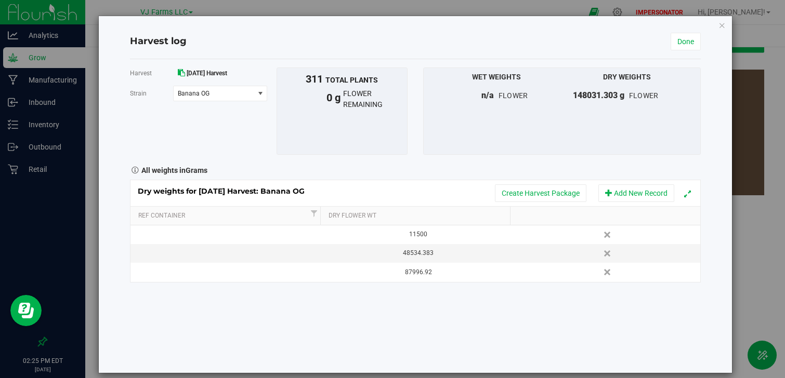
scroll to position [48, 0]
click at [724, 24] on icon "button" at bounding box center [721, 25] width 7 height 12
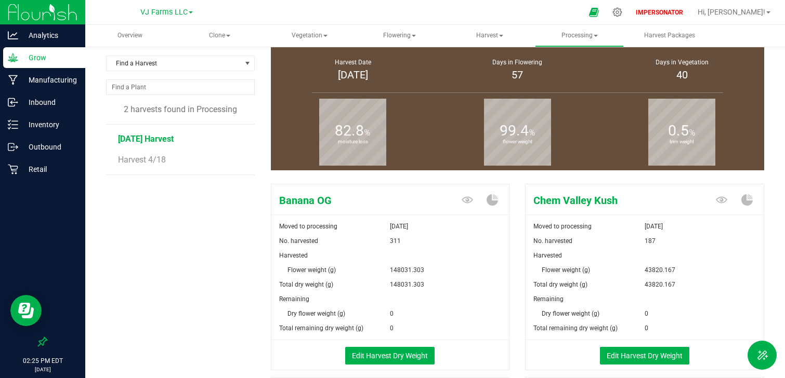
scroll to position [1, 0]
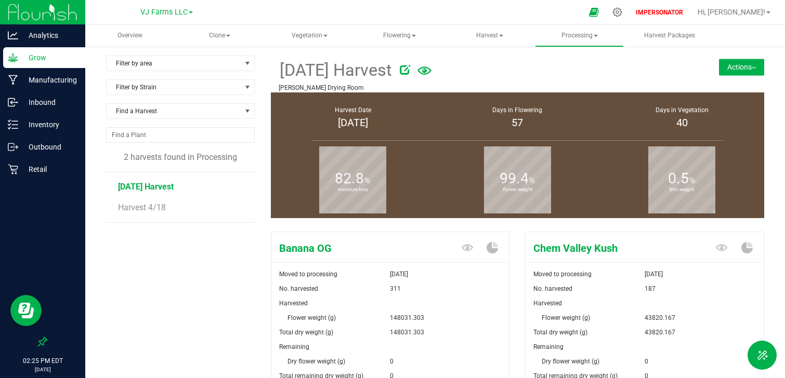
click at [755, 57] on div "[DATE] Harvest [PERSON_NAME] Drying Room Actions Create package from harvest Co…" at bounding box center [518, 74] width 494 height 37
click at [755, 62] on button "Actions" at bounding box center [741, 67] width 45 height 17
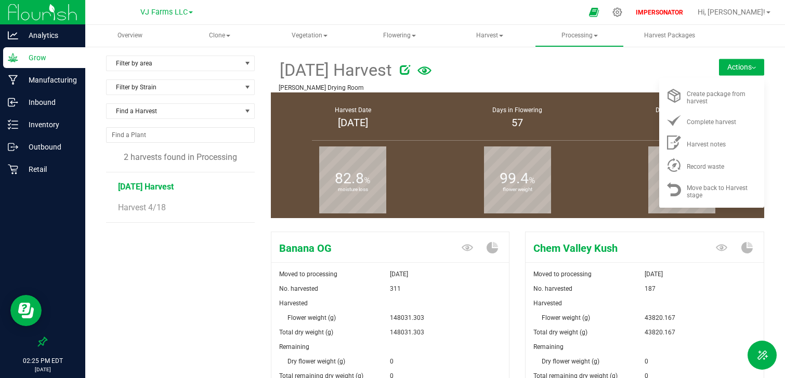
click at [554, 65] on div at bounding box center [541, 68] width 282 height 21
click at [230, 255] on div "Filter by area Filter by area All [PERSON_NAME] Room Filter by Strain Find a Ha…" at bounding box center [188, 347] width 165 height 582
click at [755, 64] on button "Actions" at bounding box center [741, 67] width 45 height 17
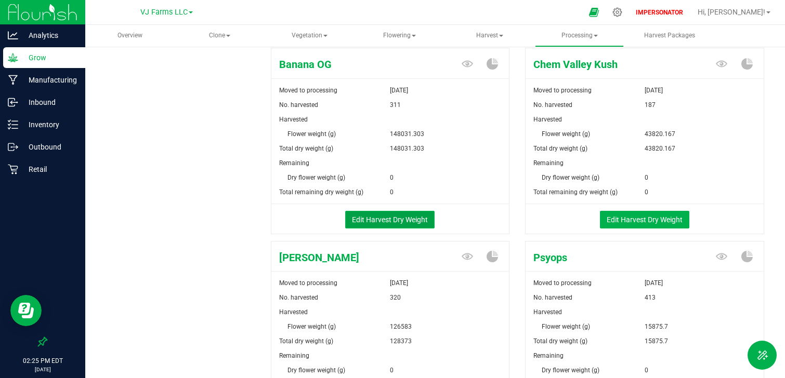
click at [392, 221] on button "Edit Harvest Dry Weight" at bounding box center [389, 220] width 89 height 18
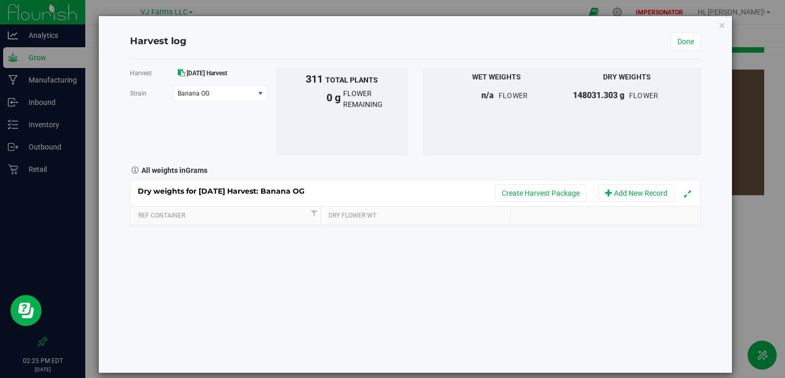
scroll to position [185, 0]
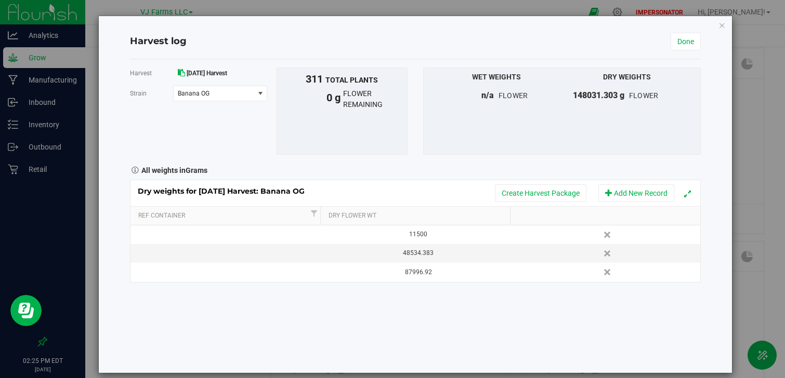
click at [726, 24] on div "Harvest log Done Harvest [DATE] Harvest [GEOGRAPHIC_DATA] Banana OG Select stra…" at bounding box center [415, 194] width 633 height 357
click at [723, 24] on icon "button" at bounding box center [721, 25] width 7 height 12
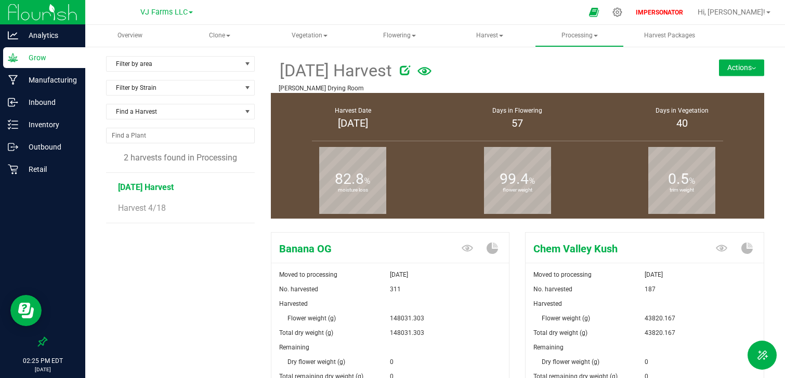
click at [745, 76] on div "[DATE] Harvest [PERSON_NAME] Drying Room Actions Create package from harvest Co…" at bounding box center [518, 74] width 494 height 37
click at [744, 70] on button "Actions" at bounding box center [741, 67] width 45 height 17
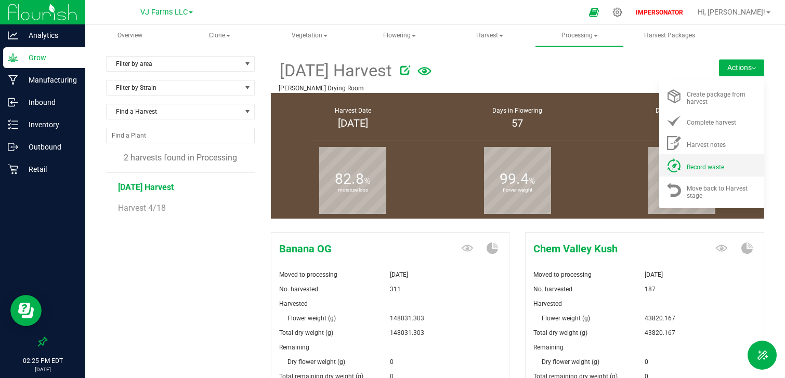
click at [719, 169] on span "Record waste" at bounding box center [705, 167] width 37 height 7
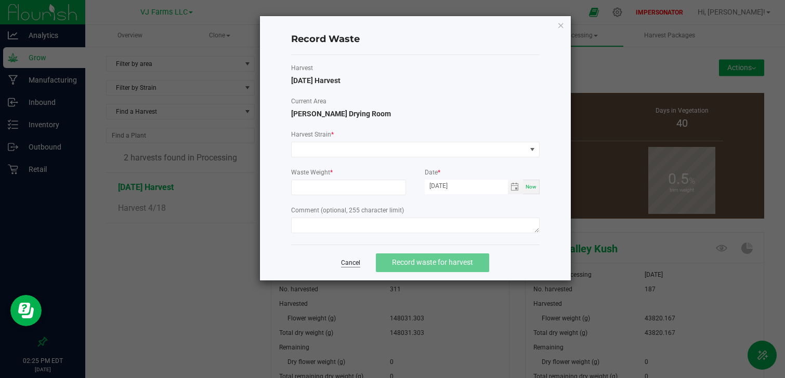
click at [356, 264] on link "Cancel" at bounding box center [350, 263] width 19 height 9
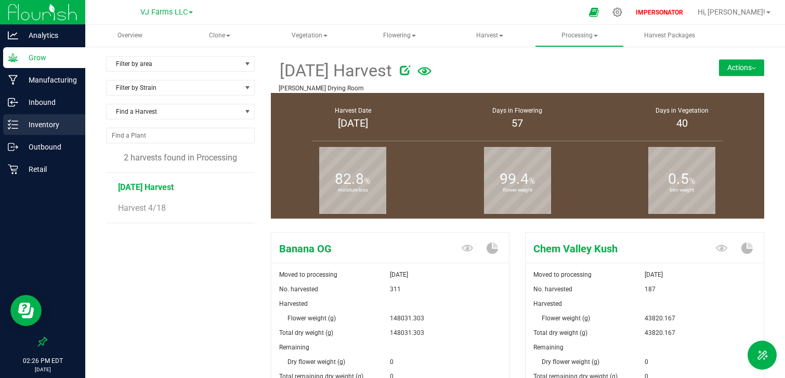
click at [63, 131] on div "Inventory" at bounding box center [44, 124] width 82 height 21
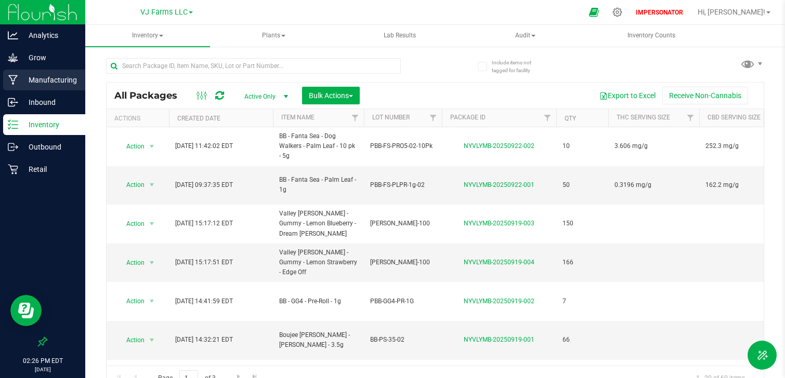
click at [75, 84] on p "Manufacturing" at bounding box center [49, 80] width 62 height 12
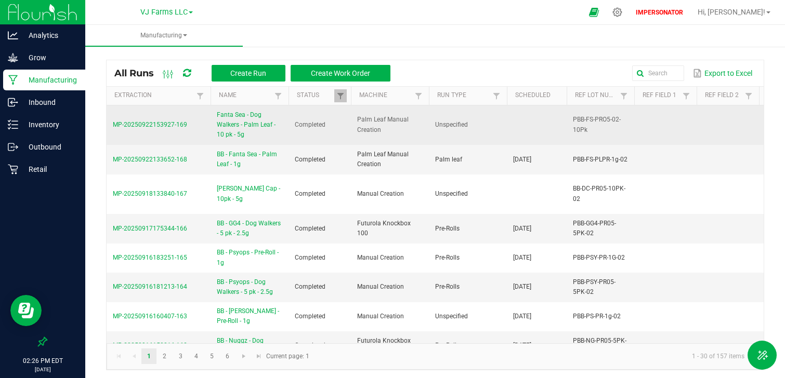
click at [156, 127] on span "MP-20250922153927-169" at bounding box center [150, 124] width 74 height 7
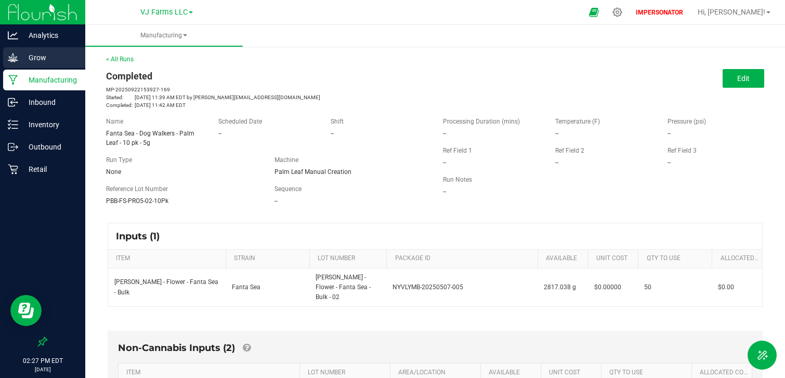
click at [47, 57] on p "Grow" at bounding box center [49, 57] width 62 height 12
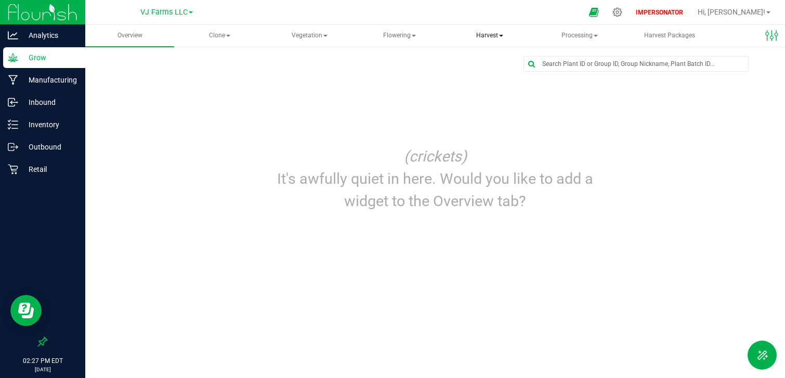
click at [481, 33] on span "Harvest" at bounding box center [489, 35] width 88 height 21
click at [496, 61] on span "Harvests" at bounding box center [488, 62] width 58 height 9
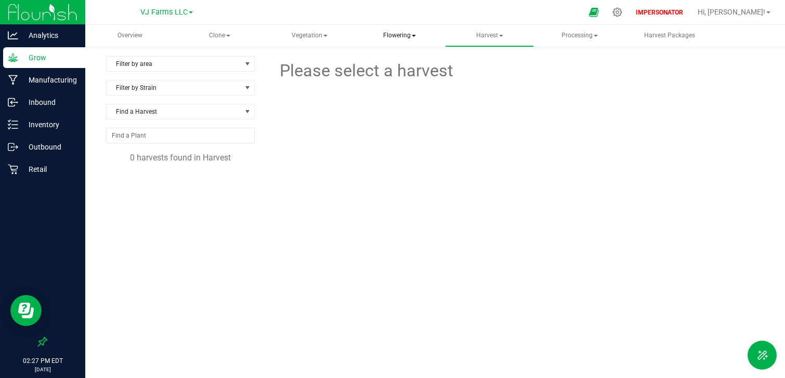
click at [393, 42] on span "Flowering" at bounding box center [400, 35] width 88 height 21
click at [416, 77] on span "Flowering groups" at bounding box center [412, 74] width 86 height 9
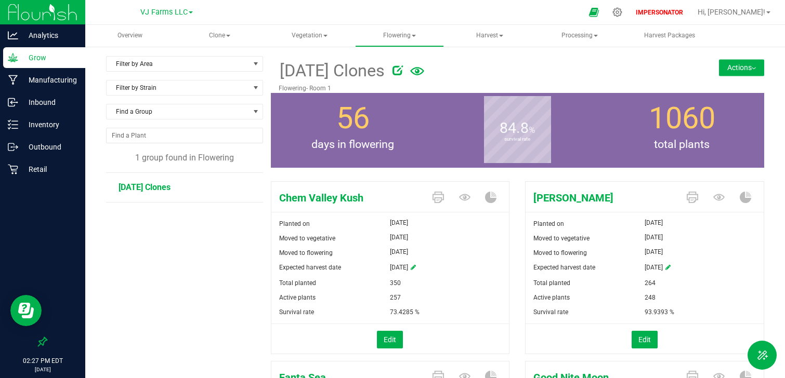
click at [755, 65] on button "Actions" at bounding box center [741, 67] width 45 height 17
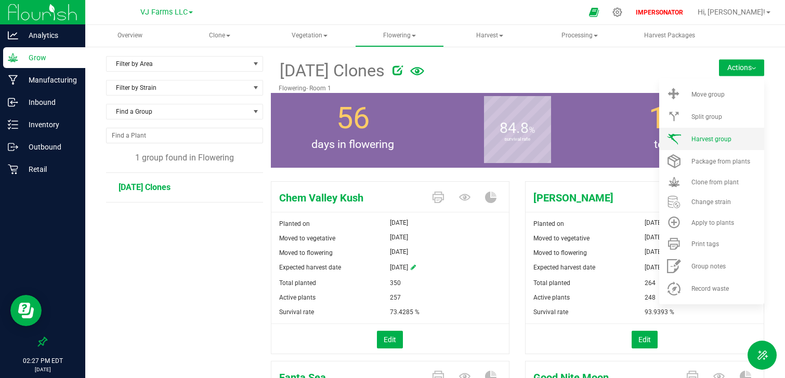
click at [730, 142] on span "Harvest group" at bounding box center [711, 139] width 40 height 7
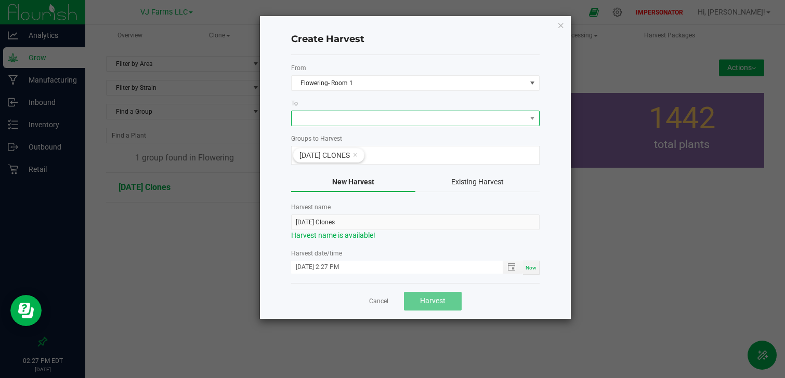
click at [328, 114] on span at bounding box center [409, 118] width 234 height 15
click at [343, 163] on li "[PERSON_NAME] Drying Room" at bounding box center [415, 163] width 247 height 18
click at [423, 299] on span "Harvest" at bounding box center [432, 301] width 25 height 8
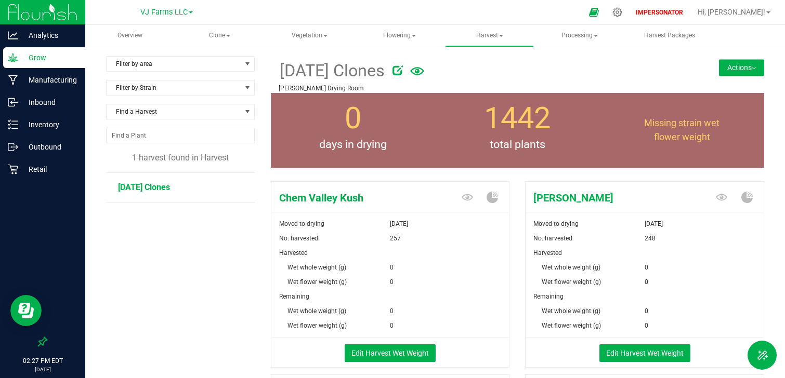
click at [751, 65] on button "Actions" at bounding box center [741, 67] width 45 height 17
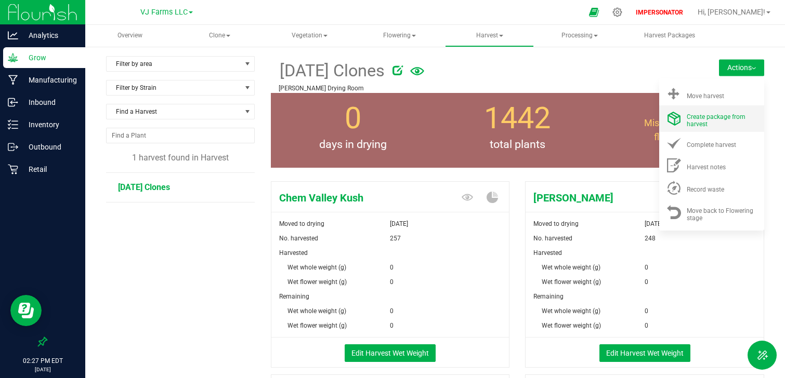
click at [717, 119] on span "Create package from harvest" at bounding box center [716, 120] width 59 height 15
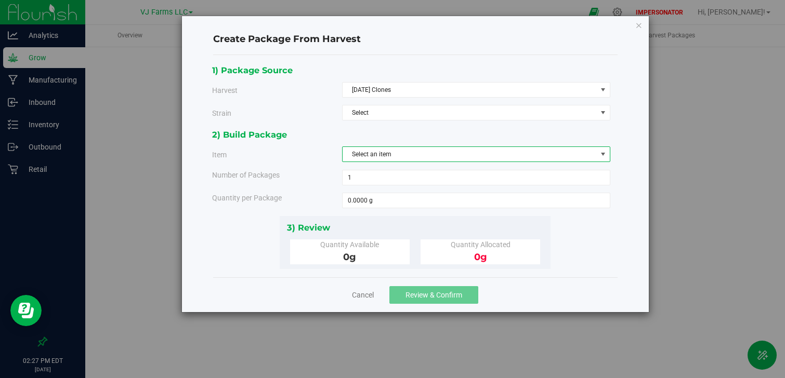
click at [374, 160] on span "Select an item" at bounding box center [470, 154] width 254 height 15
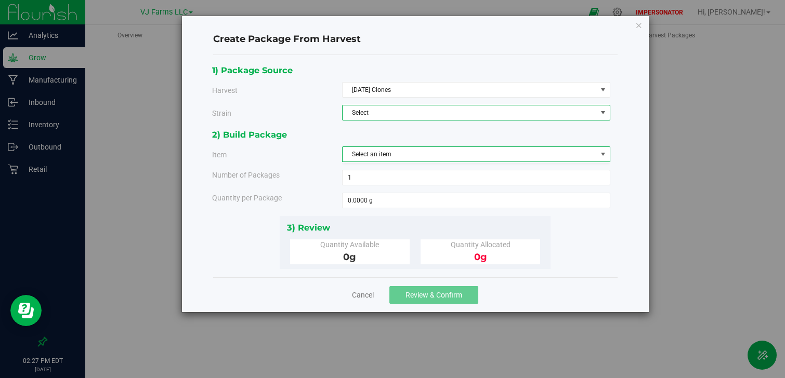
click at [370, 116] on span "Select" at bounding box center [470, 113] width 254 height 15
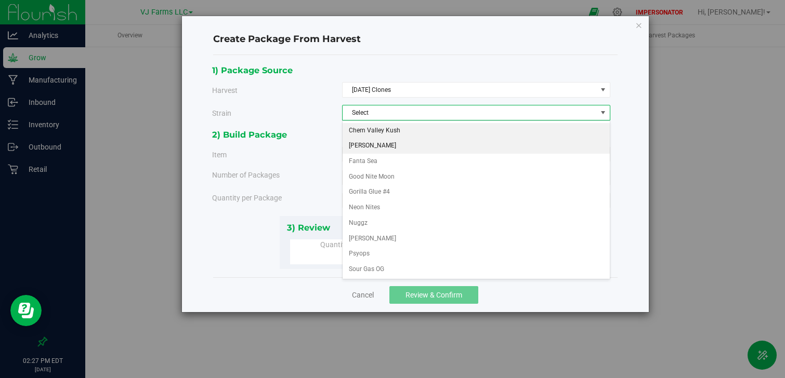
click at [375, 139] on li "[PERSON_NAME]" at bounding box center [476, 146] width 267 height 16
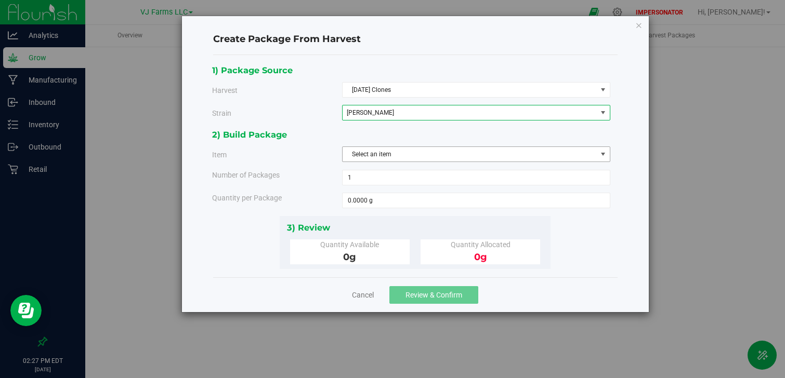
click at [382, 156] on span "Select an item" at bounding box center [470, 154] width 254 height 15
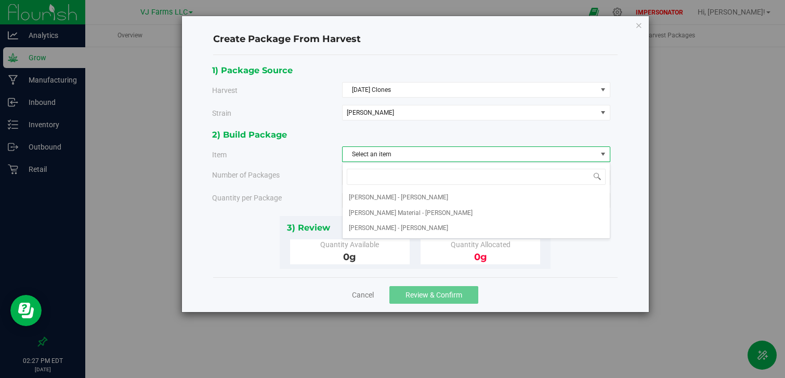
click at [224, 247] on div "1) Package Source Harvest [DATE] Clones Select [DATE] Clones [GEOGRAPHIC_DATA] …" at bounding box center [415, 166] width 406 height 206
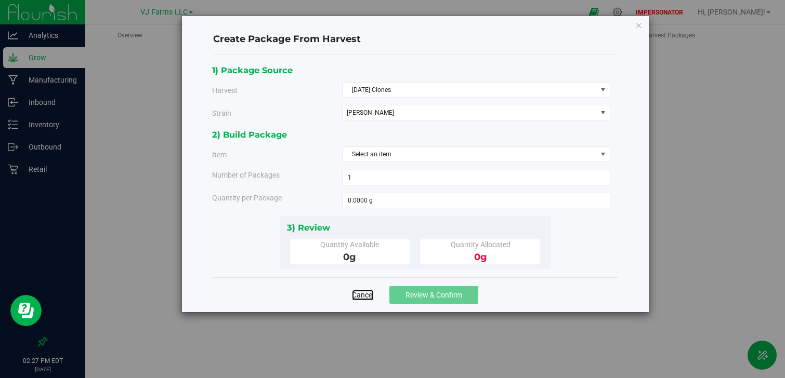
click at [360, 295] on link "Cancel" at bounding box center [363, 295] width 22 height 10
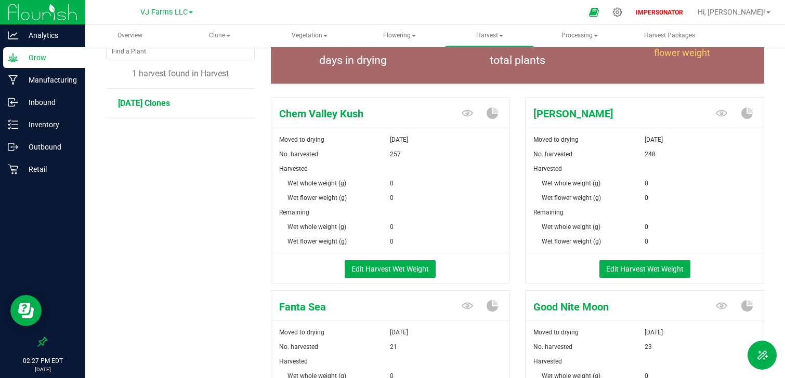
scroll to position [110, 0]
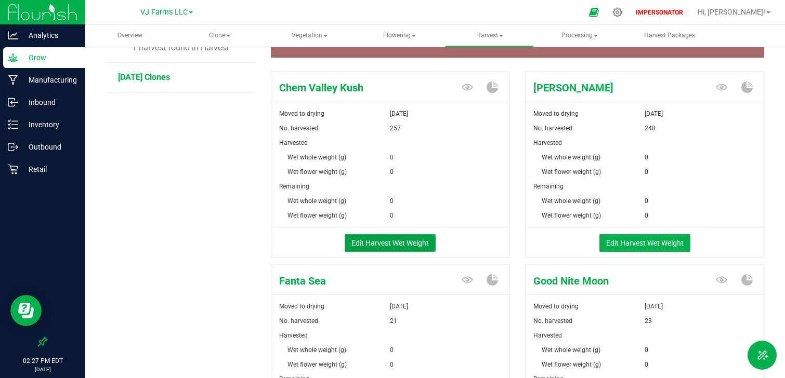
click at [389, 245] on button "Edit Harvest Wet Weight" at bounding box center [390, 243] width 91 height 18
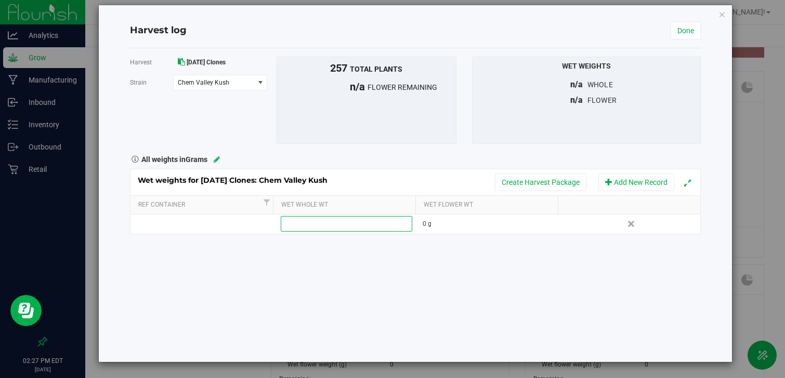
scroll to position [9, 0]
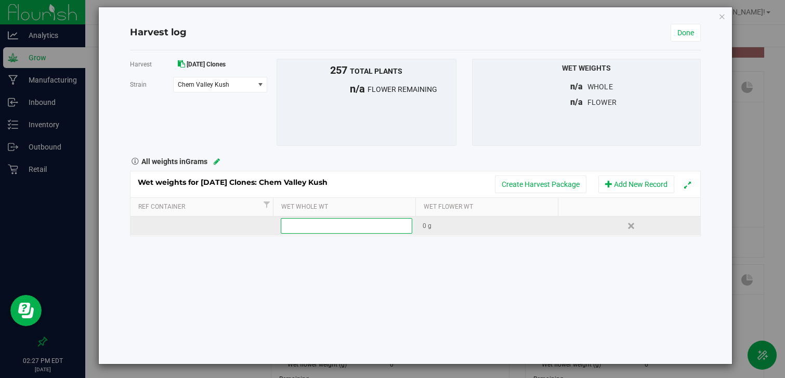
click at [432, 225] on div "0 g" at bounding box center [490, 226] width 135 height 10
click at [432, 257] on div "Harvest [DATE] Clones [GEOGRAPHIC_DATA] Chem Valley Kush Select strain Chem Val…" at bounding box center [415, 207] width 571 height 314
click at [726, 16] on div "Harvest log Done Harvest [DATE] Clones [GEOGRAPHIC_DATA] Chem Valley Kush Selec…" at bounding box center [415, 185] width 633 height 357
click at [722, 16] on icon "button" at bounding box center [721, 16] width 7 height 12
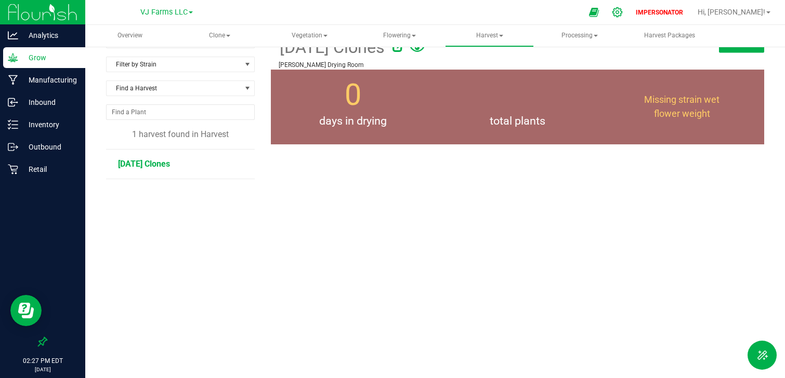
click at [623, 11] on icon at bounding box center [617, 12] width 11 height 11
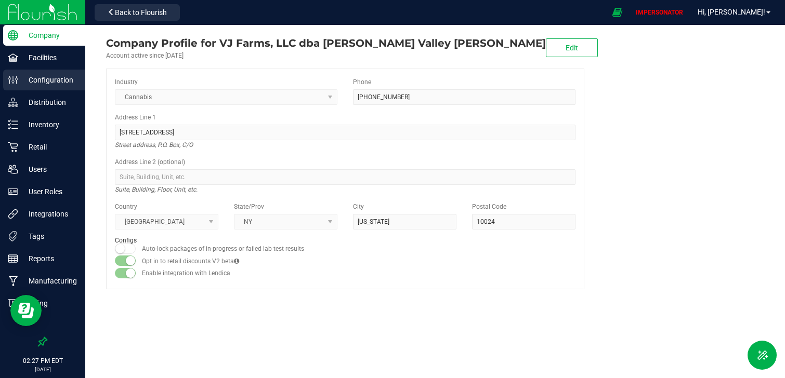
click at [62, 88] on div "Configuration" at bounding box center [44, 80] width 82 height 21
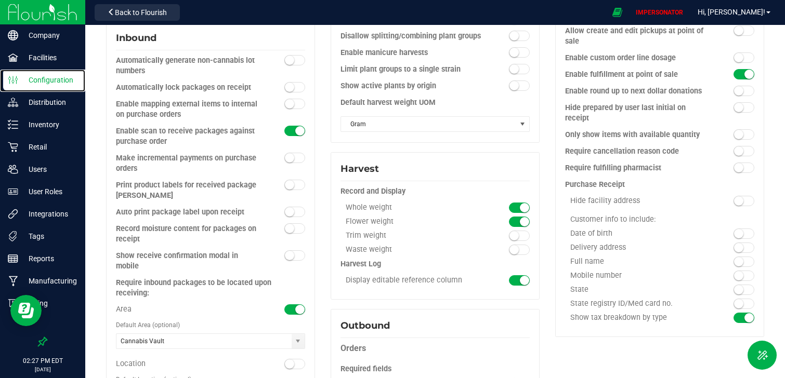
scroll to position [444, 0]
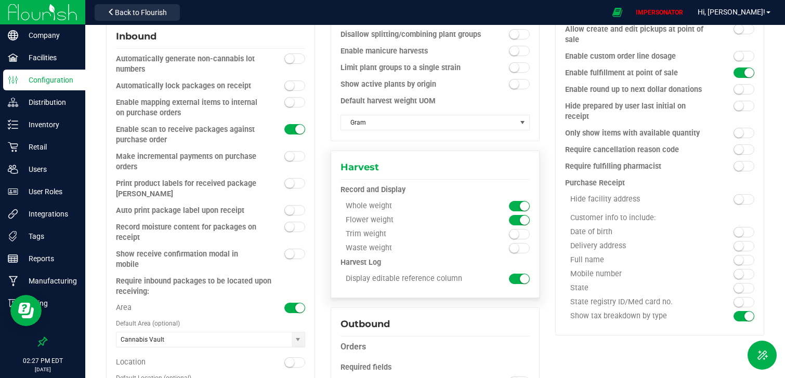
click at [516, 201] on span at bounding box center [519, 206] width 21 height 10
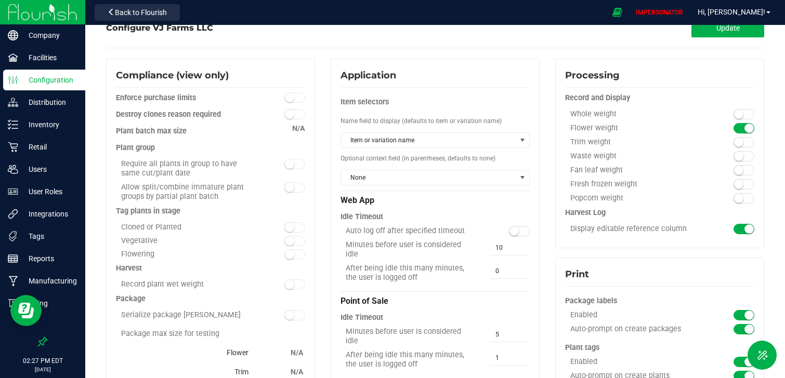
scroll to position [0, 0]
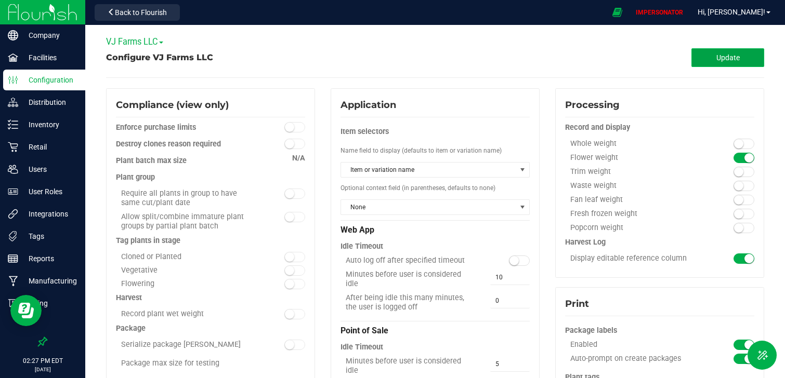
click at [749, 54] on button "Update" at bounding box center [727, 57] width 73 height 19
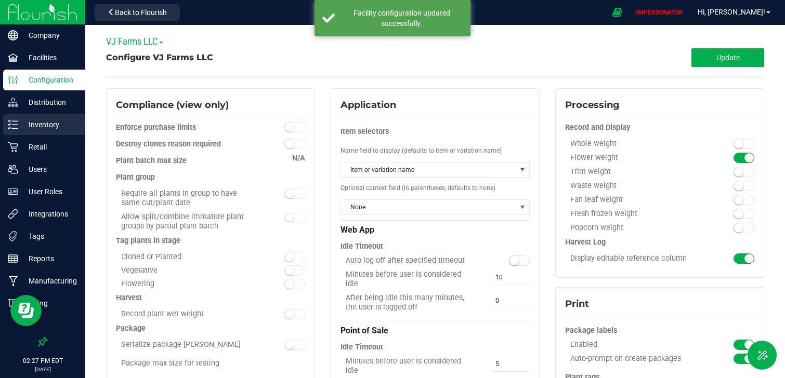
click at [53, 123] on p "Inventory" at bounding box center [49, 125] width 62 height 12
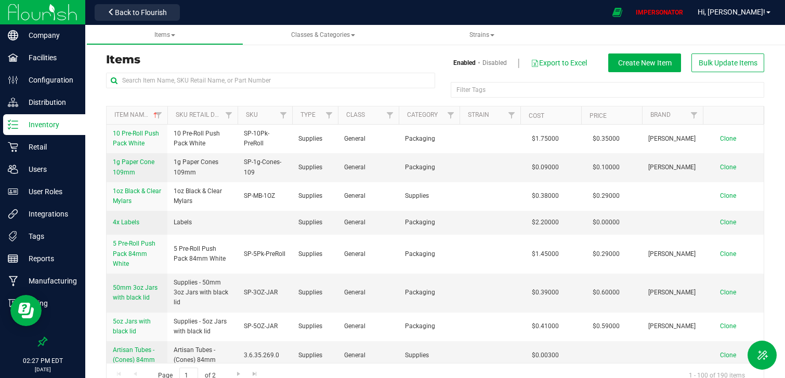
click at [62, 8] on img at bounding box center [43, 12] width 70 height 24
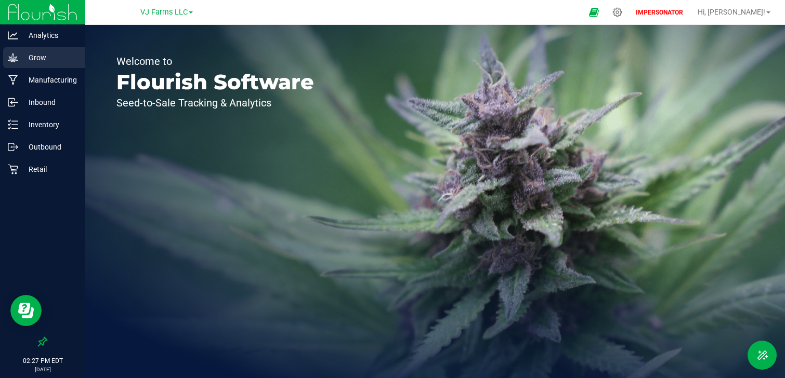
click at [50, 62] on p "Grow" at bounding box center [49, 57] width 62 height 12
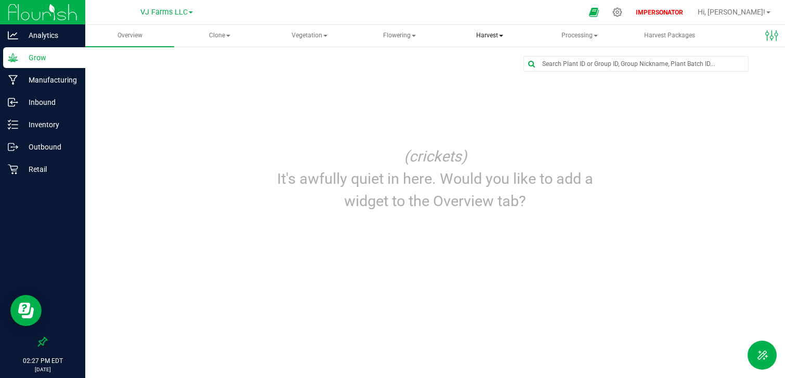
click at [480, 38] on span "Harvest" at bounding box center [489, 35] width 88 height 21
click at [492, 65] on span "Harvests" at bounding box center [488, 62] width 58 height 9
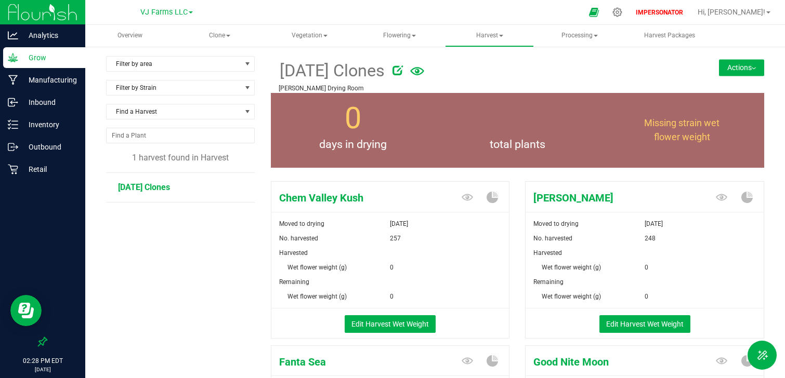
click at [147, 185] on span "[DATE] Clones" at bounding box center [144, 187] width 52 height 10
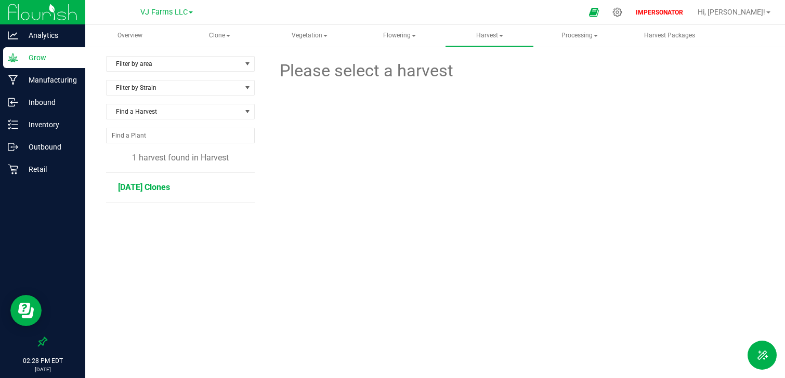
click at [136, 190] on span "[DATE] Clones" at bounding box center [144, 187] width 52 height 10
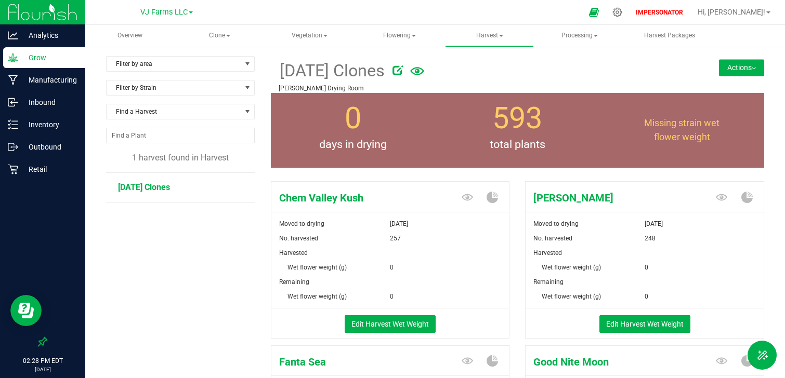
click at [742, 75] on button "Actions" at bounding box center [741, 67] width 45 height 17
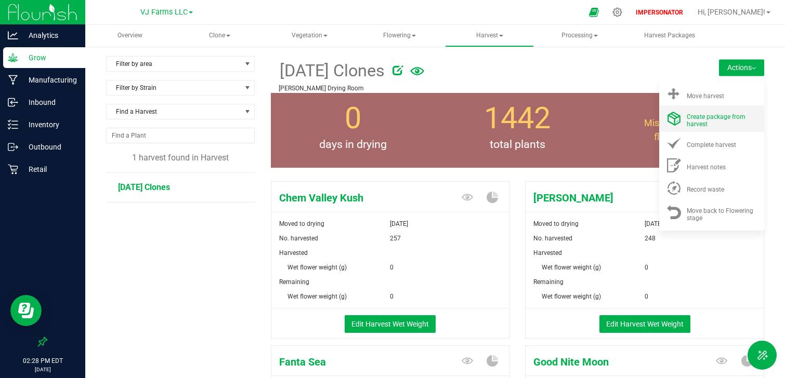
click at [727, 120] on span "Create package from harvest" at bounding box center [716, 120] width 59 height 15
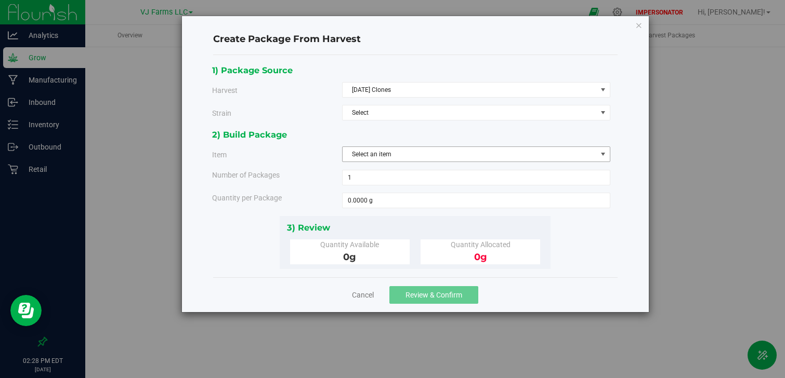
click at [387, 150] on span "Select an item" at bounding box center [470, 154] width 254 height 15
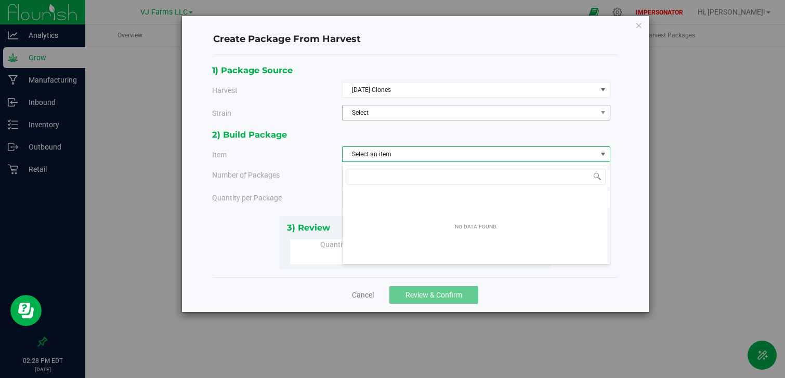
click at [377, 118] on span "Select" at bounding box center [470, 113] width 254 height 15
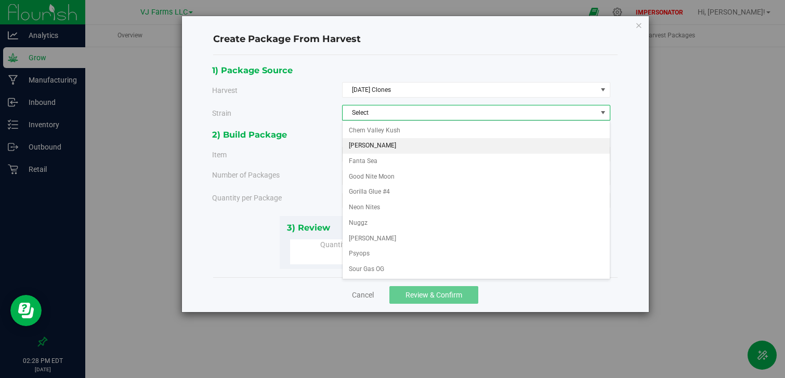
click at [376, 145] on span "[PERSON_NAME]" at bounding box center [372, 146] width 47 height 14
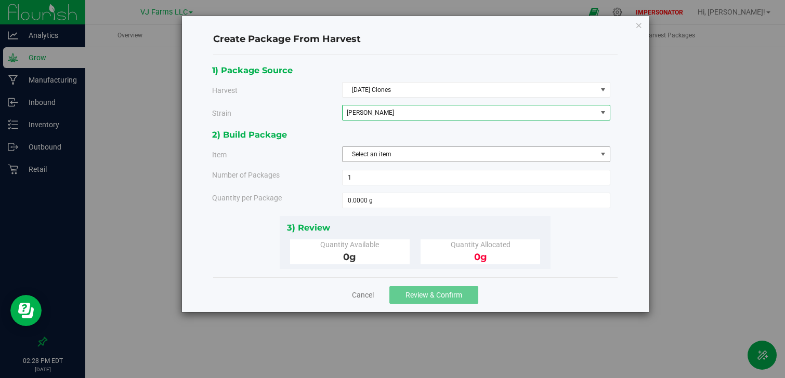
click at [364, 154] on span "Select an item" at bounding box center [470, 154] width 254 height 15
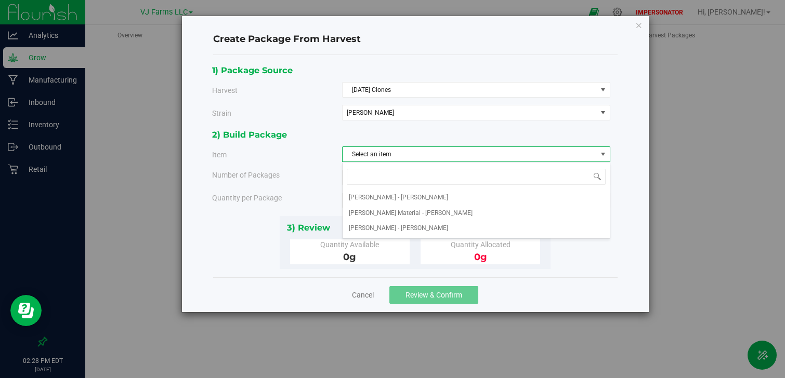
click at [234, 243] on div "1) Package Source Harvest [DATE] Clones Select [DATE] Clones [GEOGRAPHIC_DATA] …" at bounding box center [415, 166] width 406 height 206
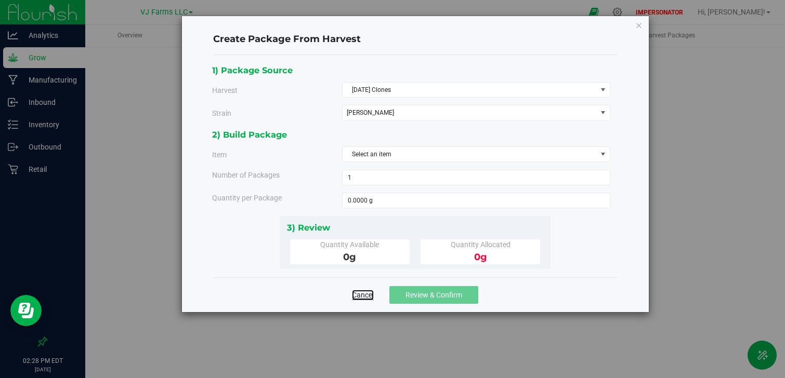
click at [368, 296] on link "Cancel" at bounding box center [363, 295] width 22 height 10
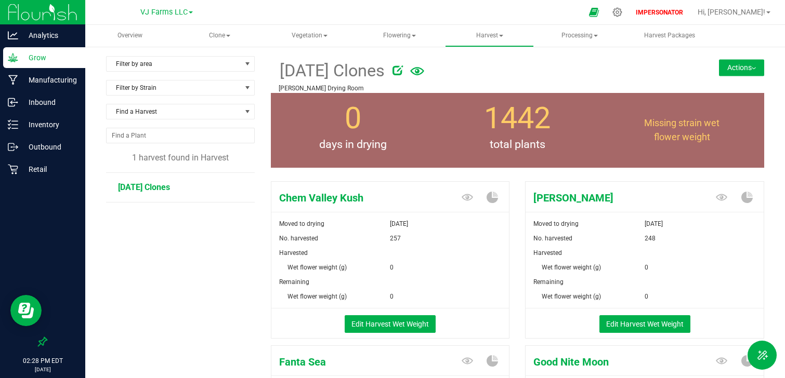
click at [738, 69] on button "Actions" at bounding box center [741, 67] width 45 height 17
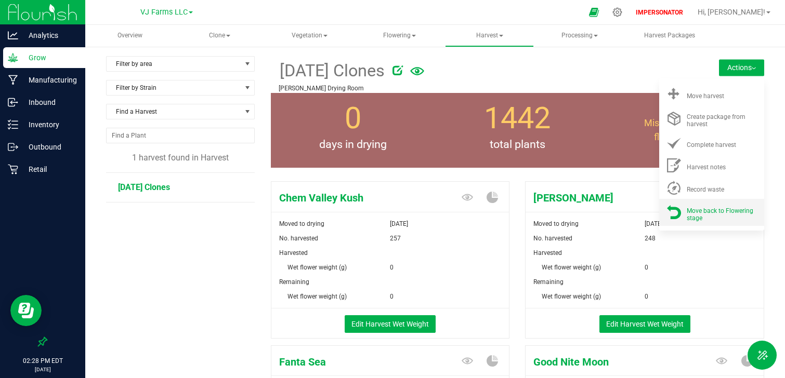
click at [711, 217] on div "Move back to Flowering stage" at bounding box center [722, 212] width 71 height 18
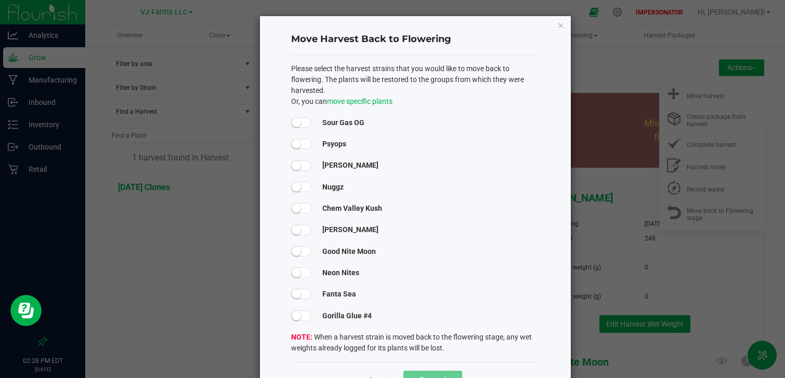
click at [304, 120] on span at bounding box center [301, 122] width 21 height 10
click at [306, 123] on small at bounding box center [305, 122] width 9 height 9
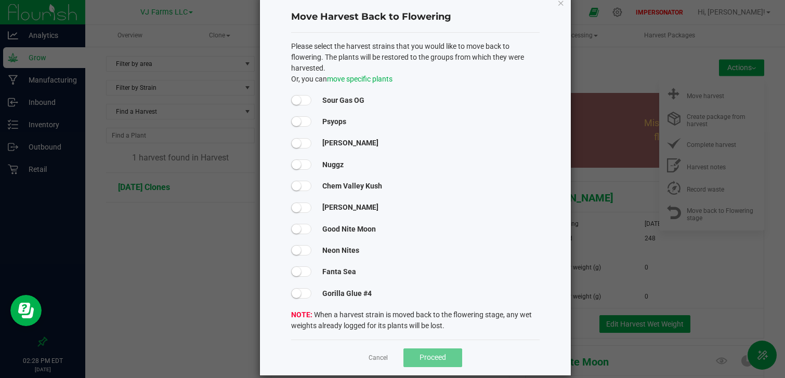
scroll to position [34, 0]
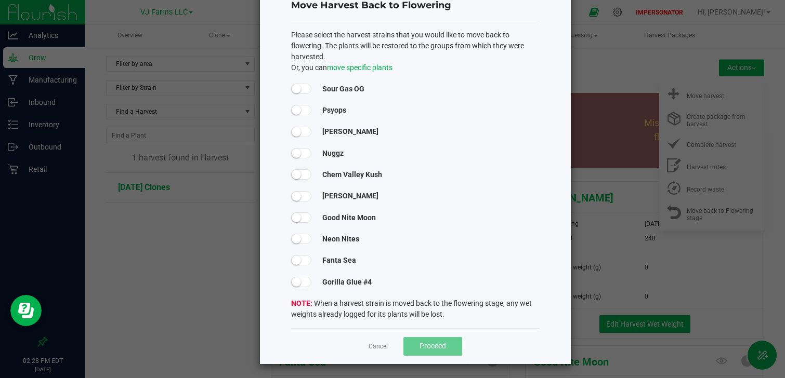
click at [299, 87] on small at bounding box center [296, 88] width 9 height 9
click at [299, 108] on small at bounding box center [296, 110] width 9 height 9
click at [299, 127] on span at bounding box center [301, 132] width 21 height 10
click at [299, 144] on div "Please select the harvest strains that you would like to move back to flowering…" at bounding box center [415, 175] width 248 height 291
click at [299, 150] on small at bounding box center [296, 153] width 9 height 9
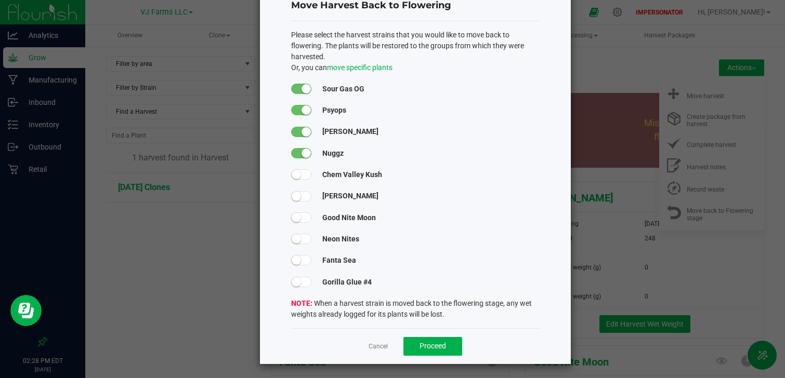
click at [300, 172] on span at bounding box center [301, 174] width 21 height 10
click at [300, 191] on span at bounding box center [301, 196] width 21 height 10
click at [301, 218] on span at bounding box center [301, 218] width 21 height 10
click at [301, 234] on span at bounding box center [301, 239] width 21 height 10
click at [302, 264] on span at bounding box center [304, 260] width 26 height 11
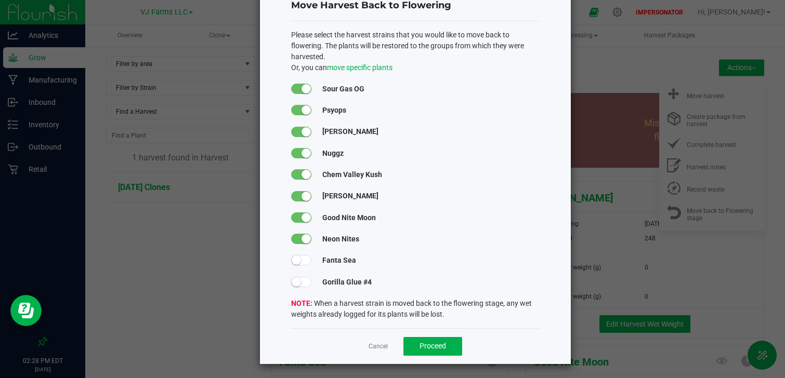
click at [302, 277] on span at bounding box center [301, 282] width 21 height 10
click at [302, 255] on span at bounding box center [301, 260] width 21 height 10
click at [426, 346] on span "Proceed" at bounding box center [432, 346] width 27 height 8
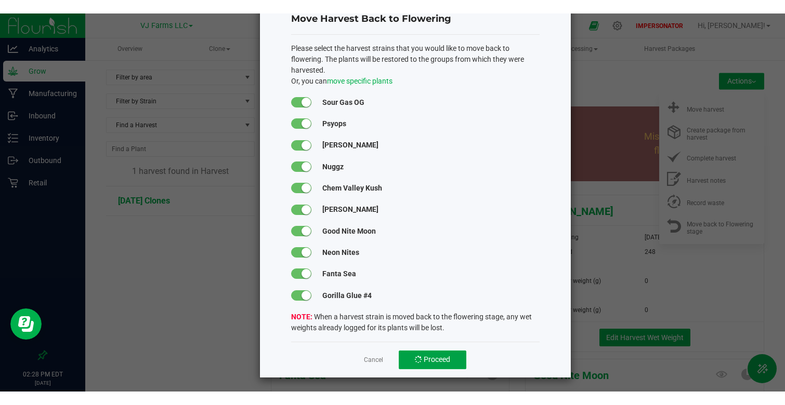
scroll to position [0, 0]
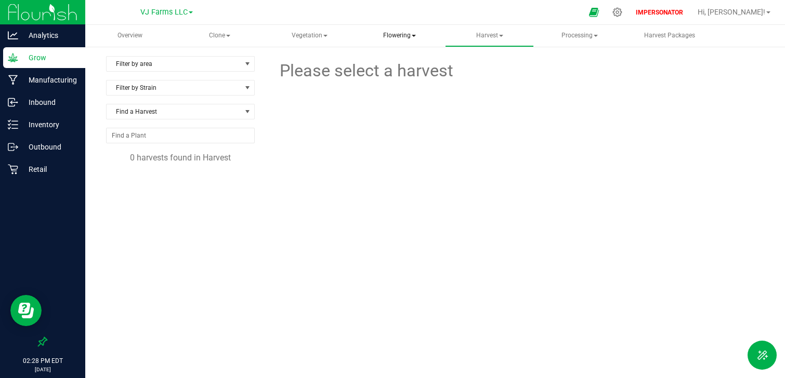
click at [405, 40] on span "Flowering" at bounding box center [400, 35] width 88 height 21
click at [429, 73] on span "Flowering groups" at bounding box center [412, 74] width 86 height 9
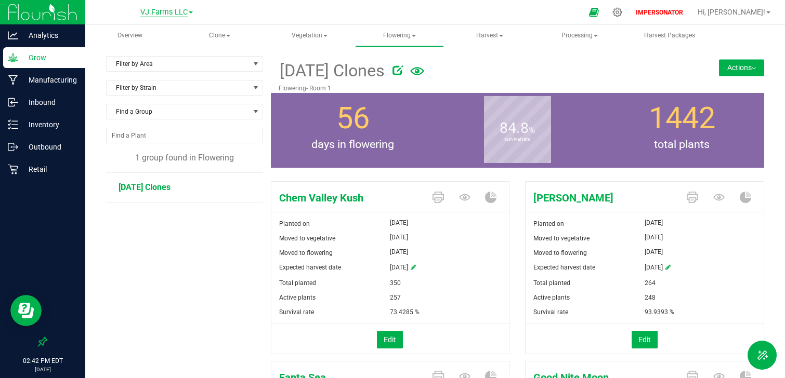
click at [156, 12] on span "VJ Farms LLC" at bounding box center [163, 12] width 47 height 9
click at [140, 37] on link "Retail" at bounding box center [166, 37] width 152 height 14
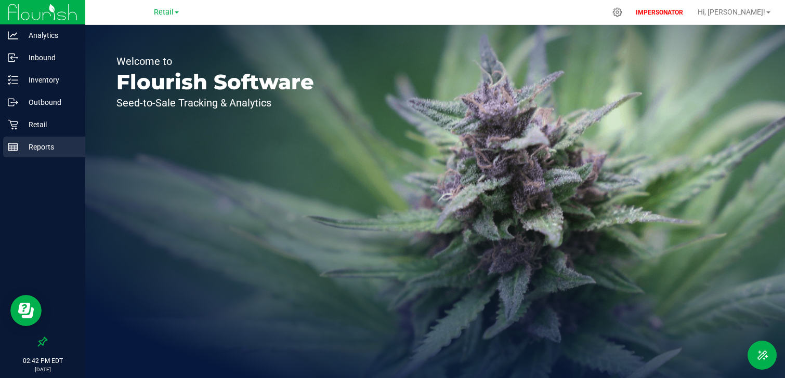
click at [48, 145] on p "Reports" at bounding box center [49, 147] width 62 height 12
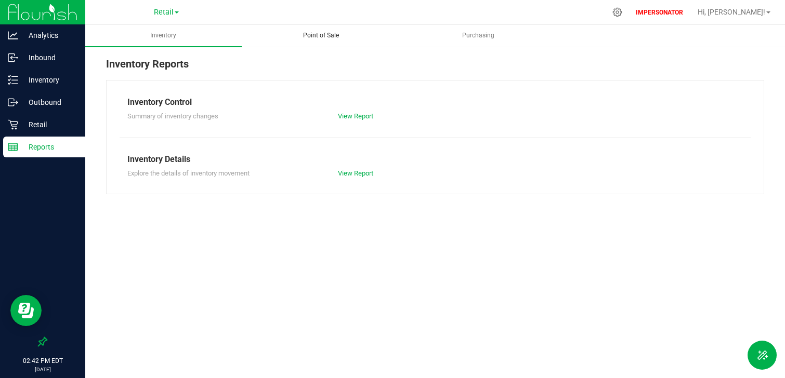
click at [322, 41] on uib-tab-heading "Point of Sale" at bounding box center [320, 35] width 155 height 21
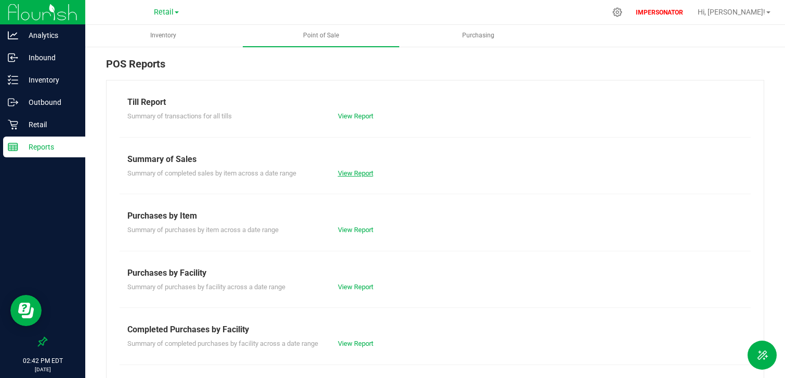
click at [366, 174] on link "View Report" at bounding box center [355, 173] width 35 height 8
